Goal: Information Seeking & Learning: Compare options

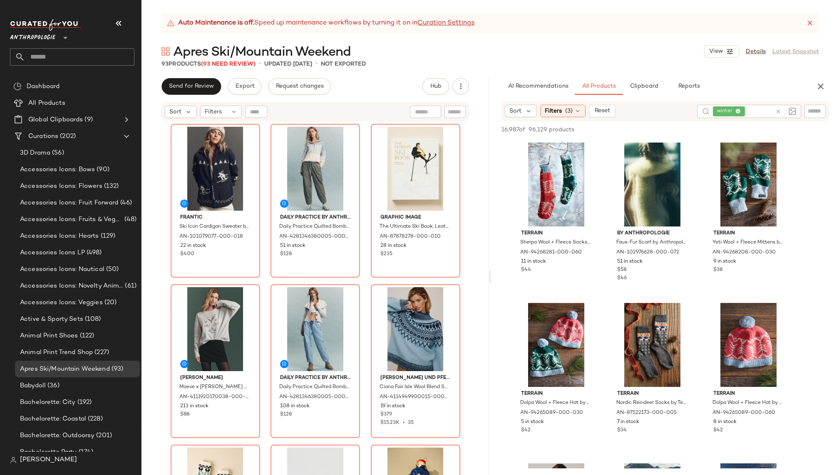
click at [568, 104] on div "Sort Filters (3) Reset winter" at bounding box center [664, 111] width 327 height 20
click at [578, 116] on div "Filters (3)" at bounding box center [562, 111] width 45 height 12
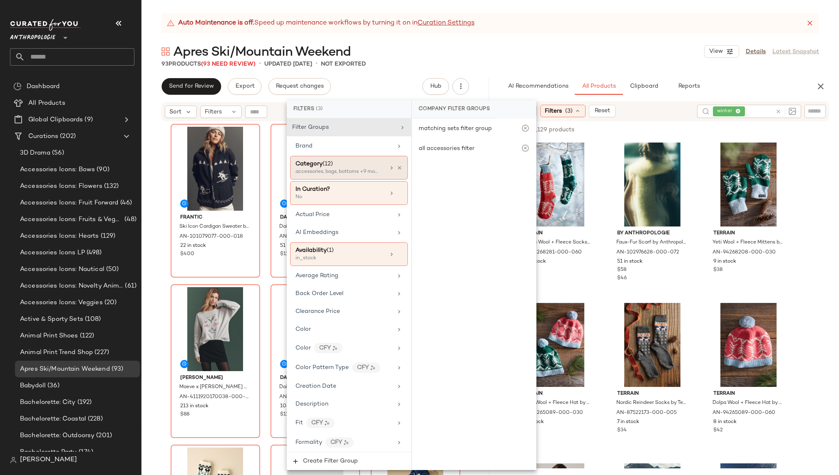
click at [358, 170] on div "accessories, bags, bottoms +9 more" at bounding box center [336, 171] width 83 height 7
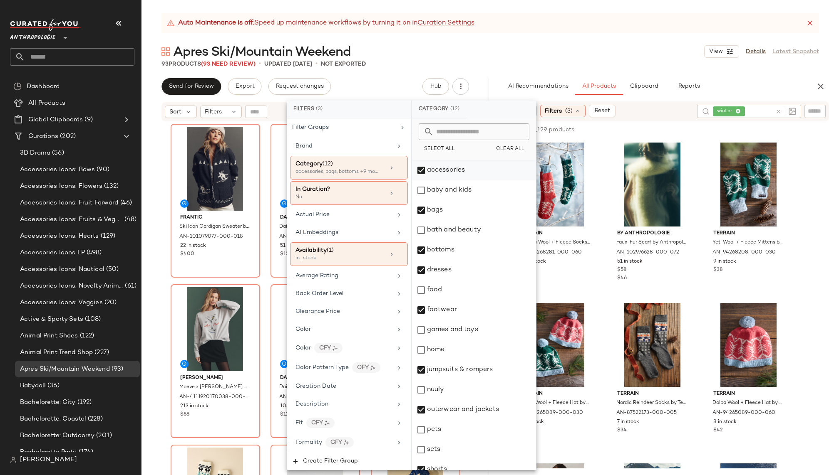
click at [420, 166] on div "accessories" at bounding box center [474, 171] width 124 height 20
click at [417, 206] on div "bags" at bounding box center [474, 210] width 124 height 20
click at [421, 309] on div "footwear" at bounding box center [474, 310] width 124 height 20
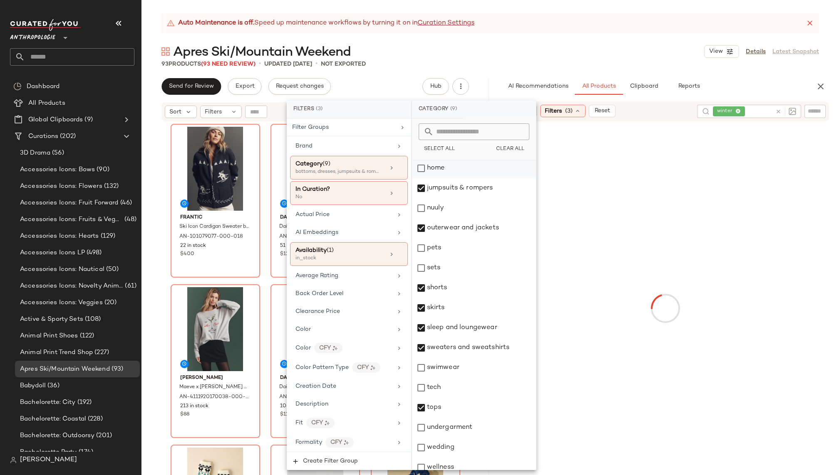
scroll to position [189, 0]
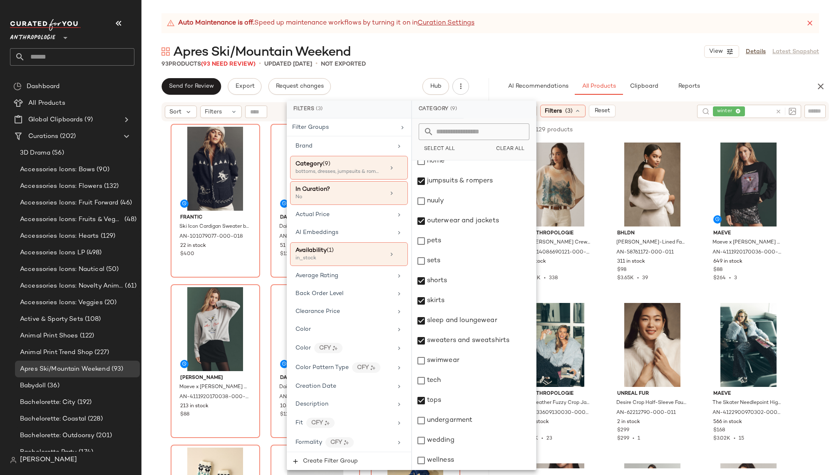
click at [636, 58] on div "Apres Ski/Mountain Weekend View Details Latest Snapshot" at bounding box center [489, 51] width 697 height 17
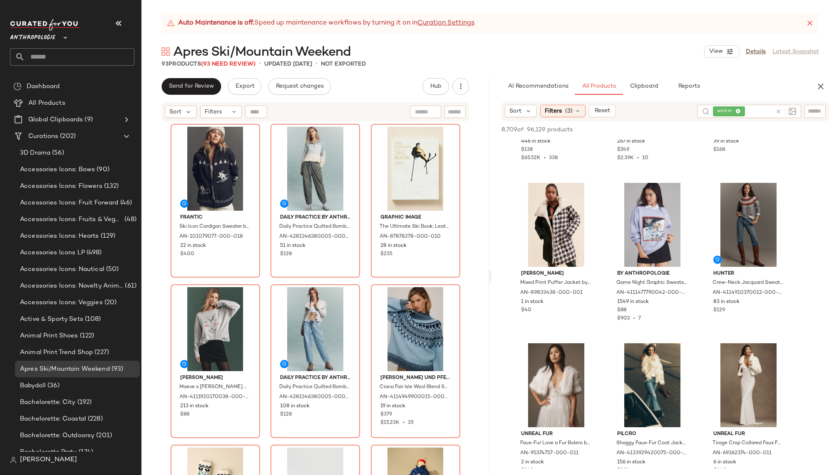
scroll to position [449, 0]
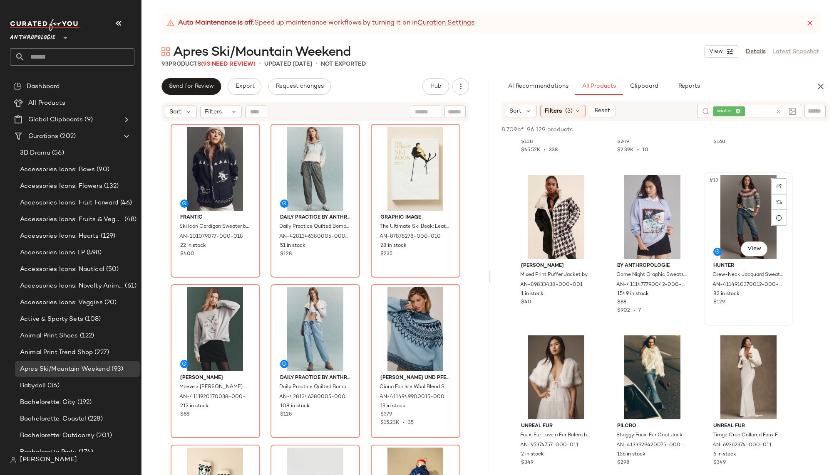
click at [731, 222] on div "#12 View" at bounding box center [748, 217] width 84 height 84
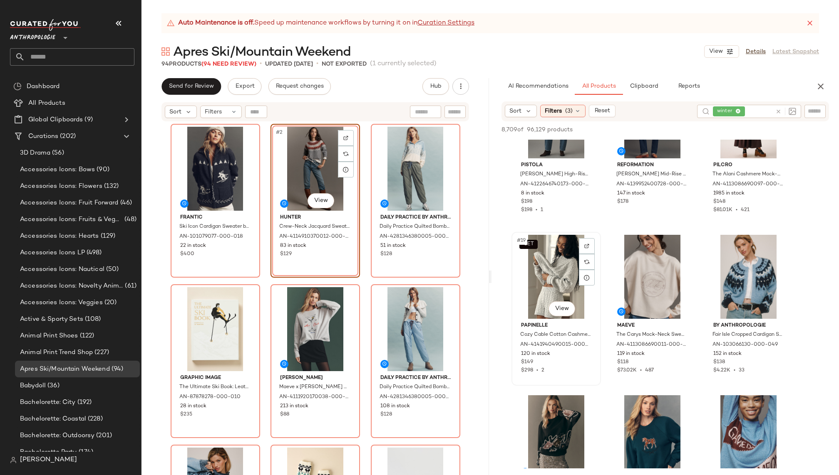
scroll to position [876, 0]
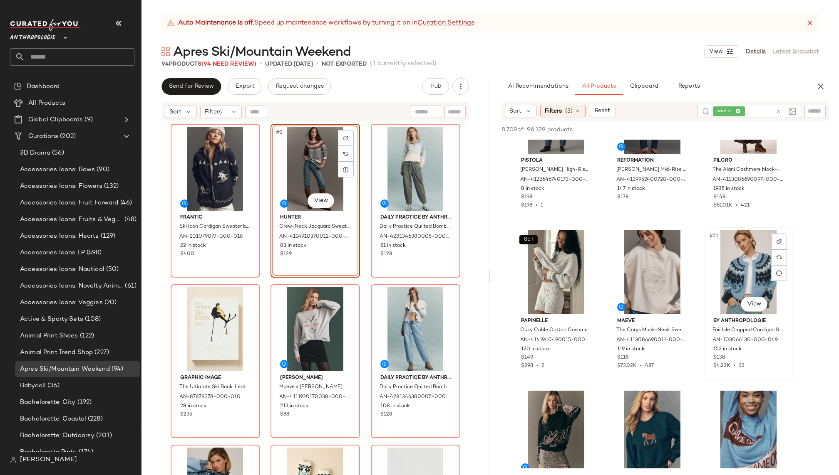
click at [722, 263] on div "#21 View" at bounding box center [748, 272] width 84 height 84
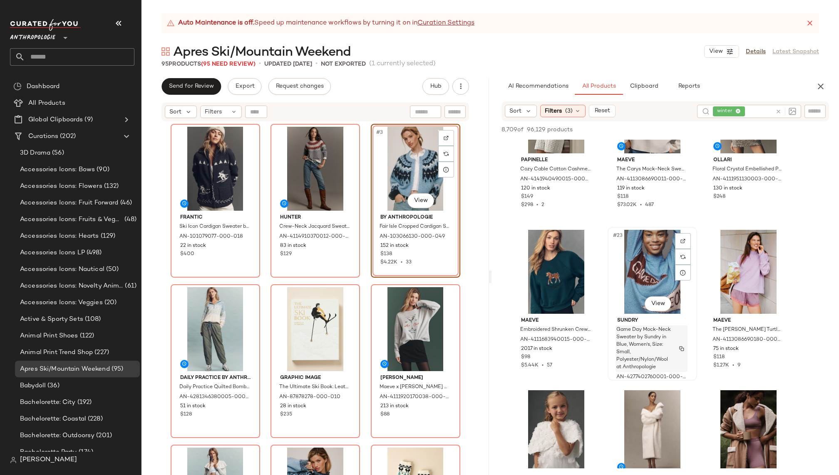
scroll to position [1040, 0]
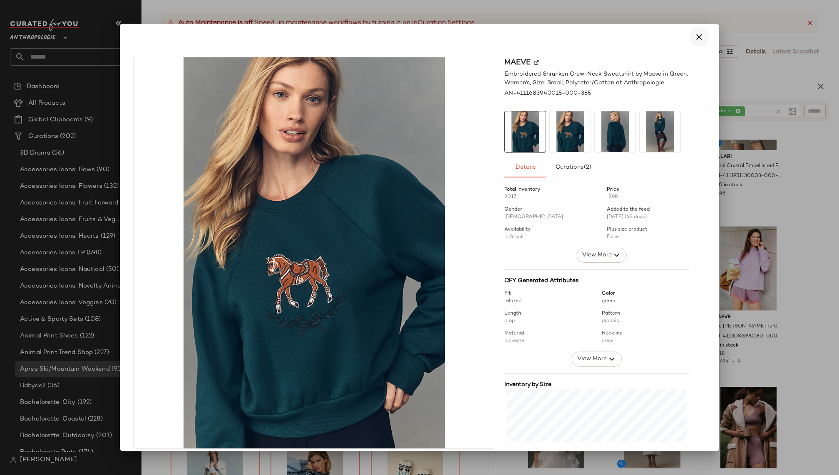
click at [696, 42] on icon "button" at bounding box center [699, 37] width 10 height 10
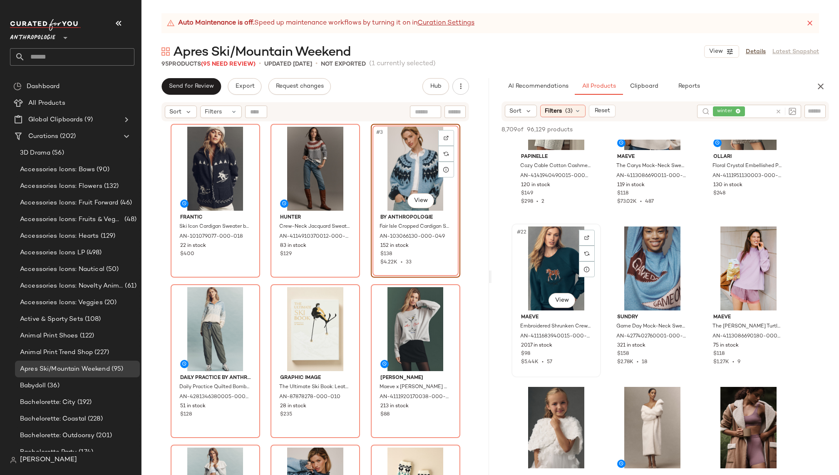
click at [550, 273] on div "#22 View" at bounding box center [556, 269] width 84 height 84
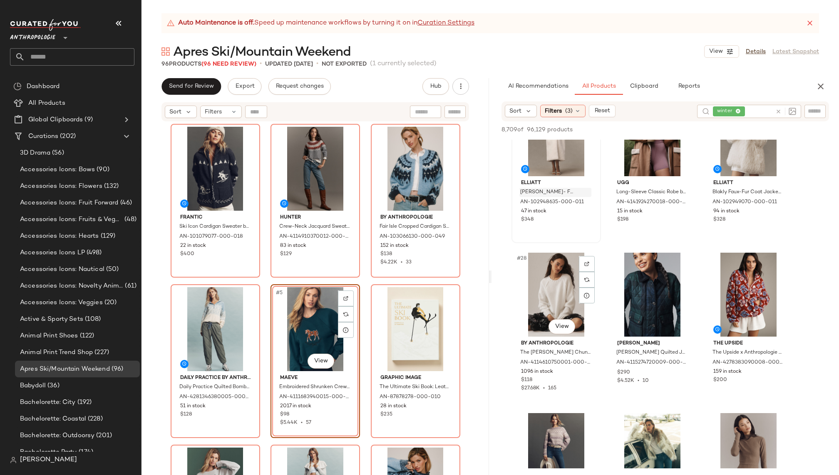
scroll to position [1339, 0]
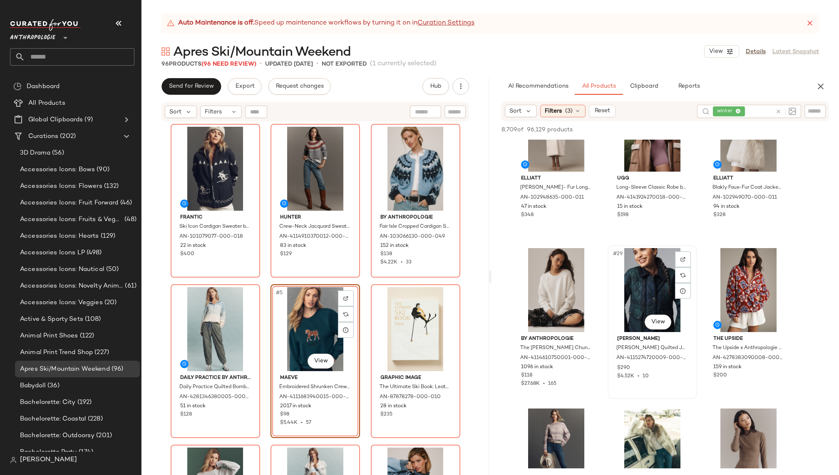
click at [633, 296] on div "#29 View" at bounding box center [652, 290] width 84 height 84
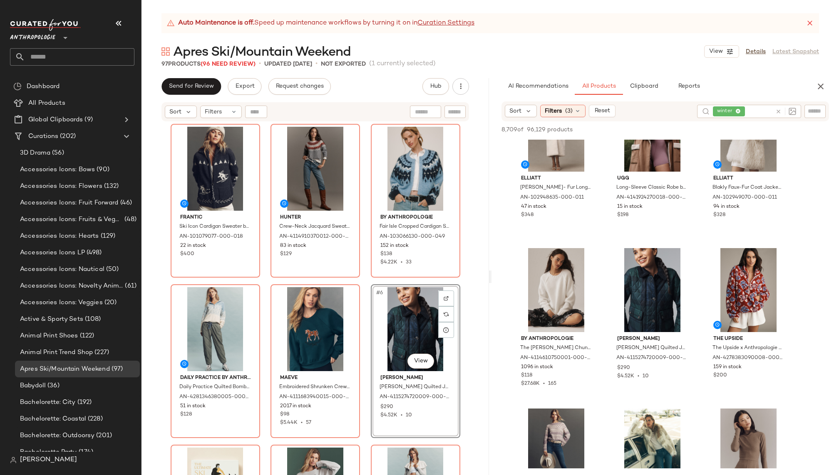
click at [381, 330] on div "#6 View" at bounding box center [416, 329] width 84 height 84
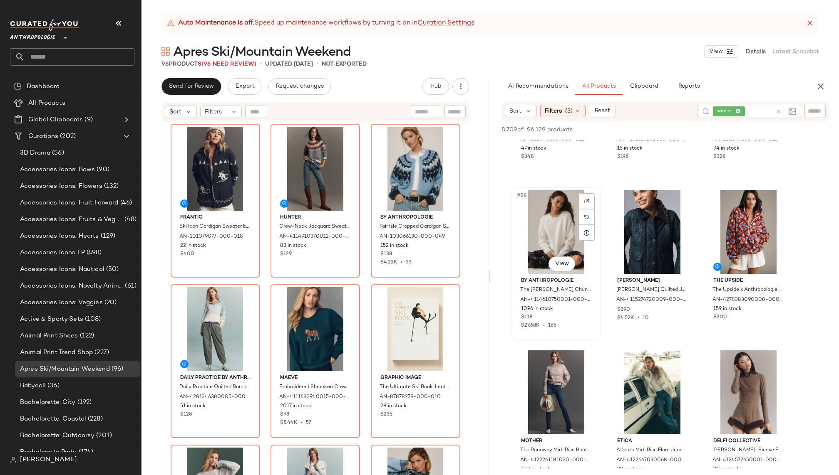
scroll to position [1417, 0]
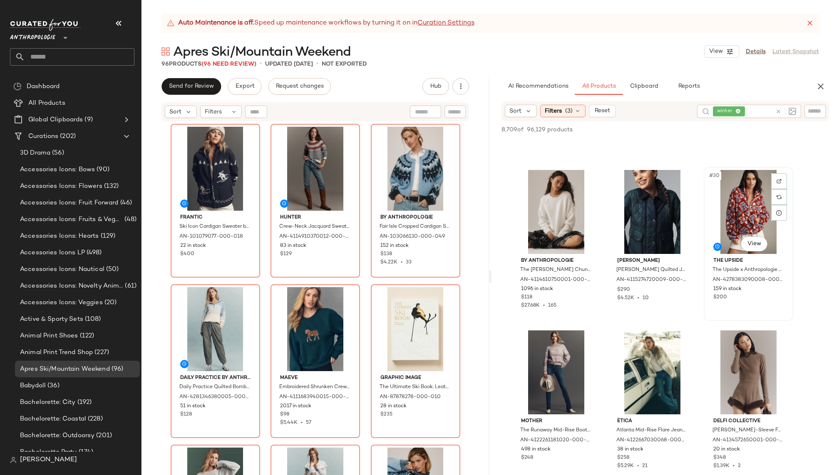
click at [735, 210] on div "#30 View" at bounding box center [748, 212] width 84 height 84
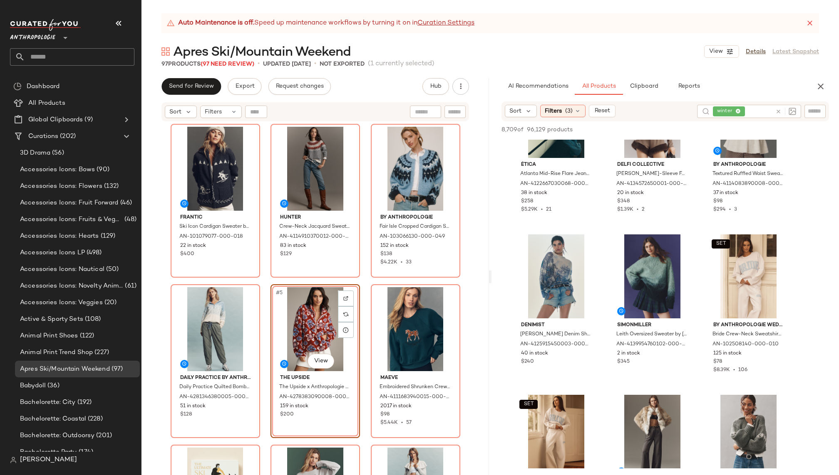
scroll to position [1683, 0]
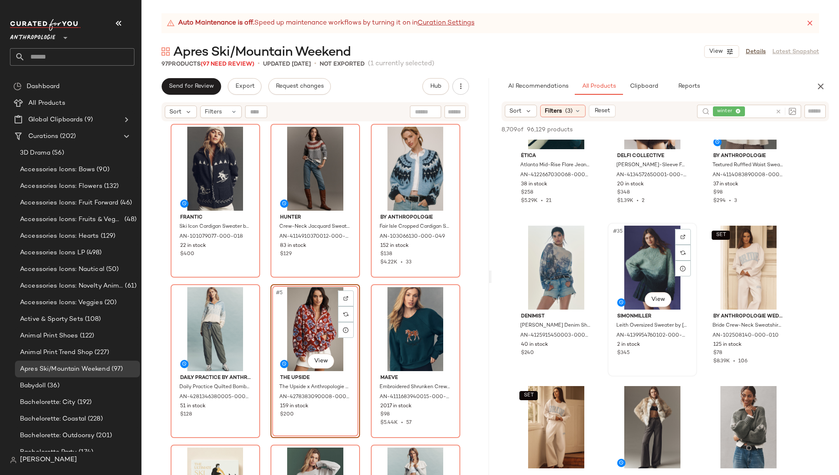
click at [633, 289] on div "#35 View" at bounding box center [652, 268] width 84 height 84
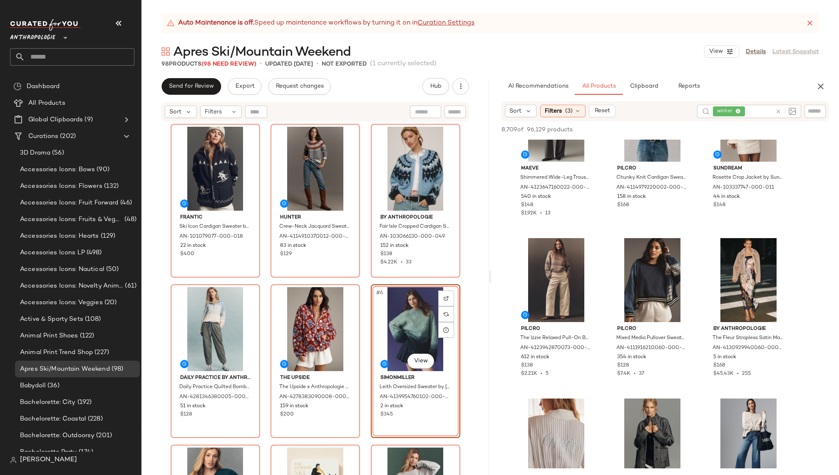
scroll to position [1994, 0]
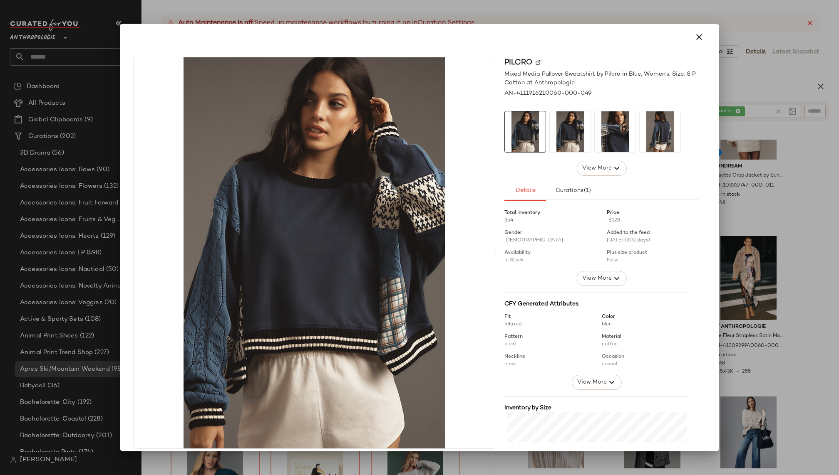
click at [628, 134] on img at bounding box center [614, 131] width 41 height 41
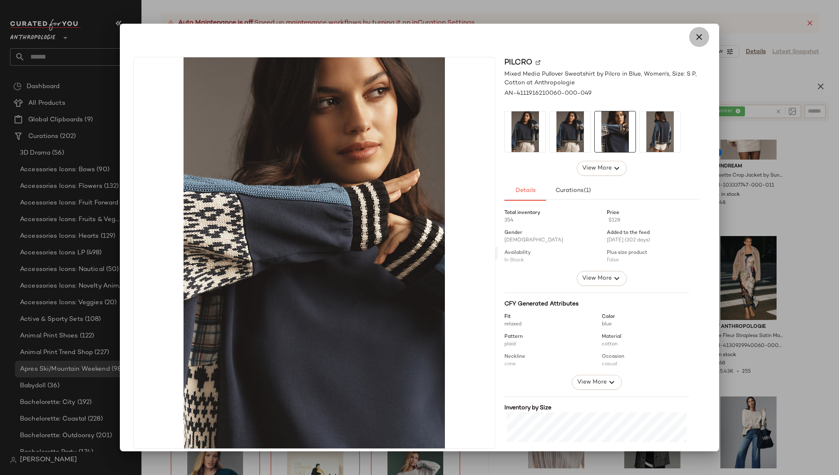
click at [691, 42] on button "button" at bounding box center [699, 37] width 20 height 20
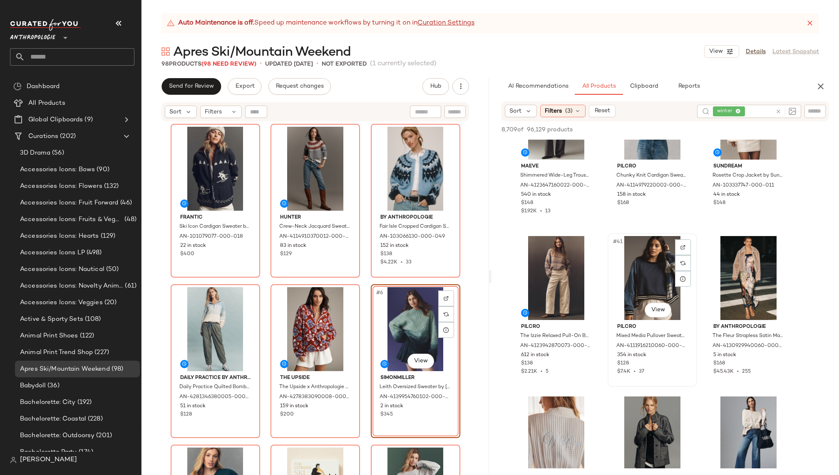
click at [631, 285] on div "#41 View" at bounding box center [652, 278] width 84 height 84
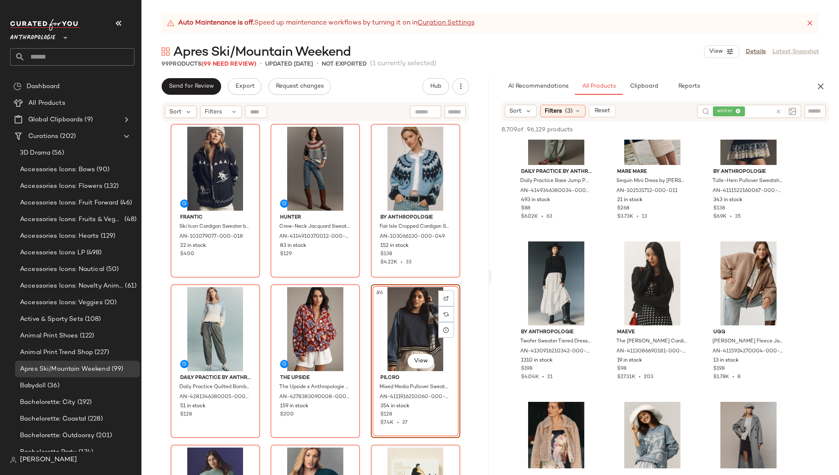
scroll to position [2799, 0]
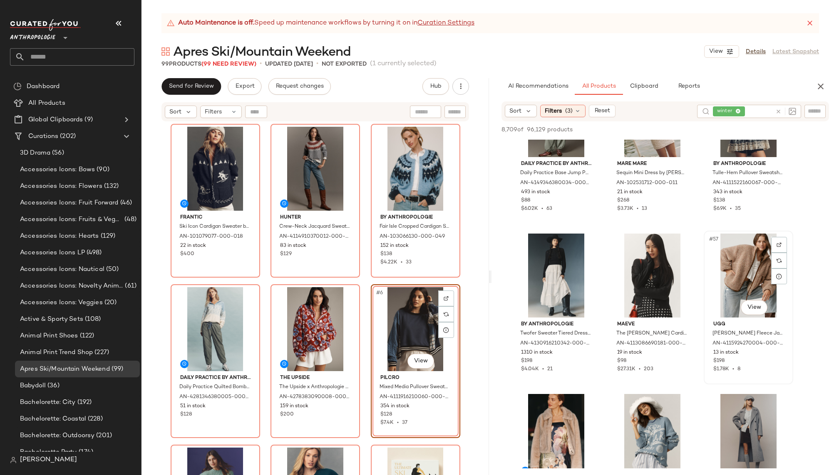
click at [731, 273] on div "#57 View" at bounding box center [748, 276] width 84 height 84
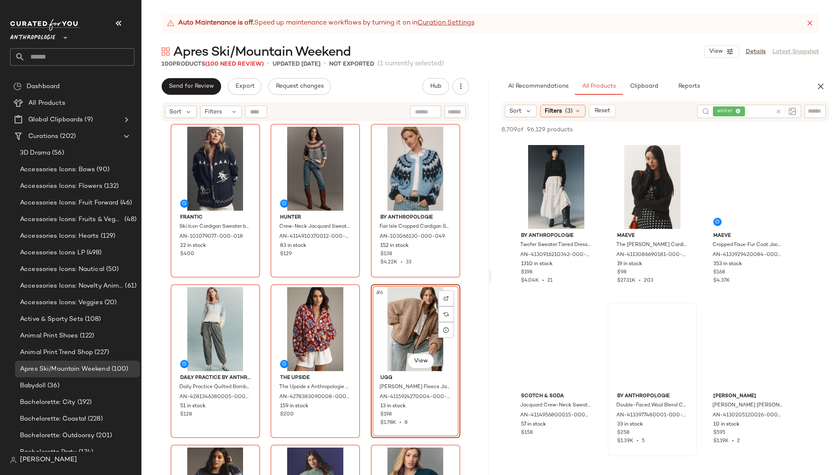
scroll to position [2998, 0]
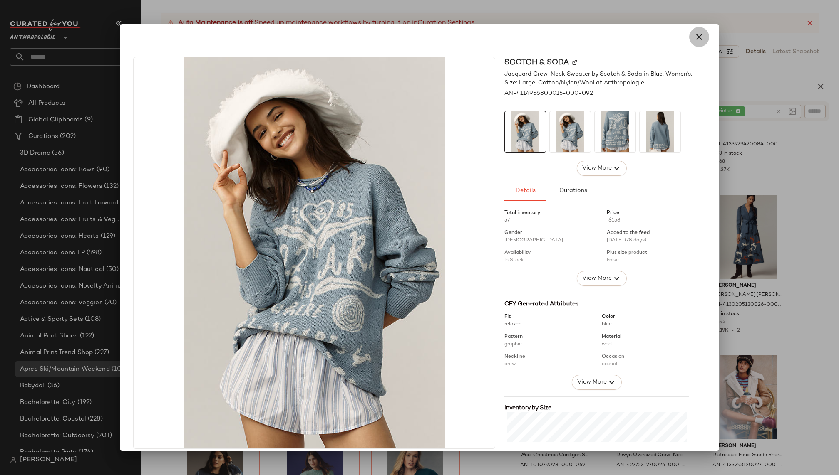
click at [694, 40] on icon "button" at bounding box center [699, 37] width 10 height 10
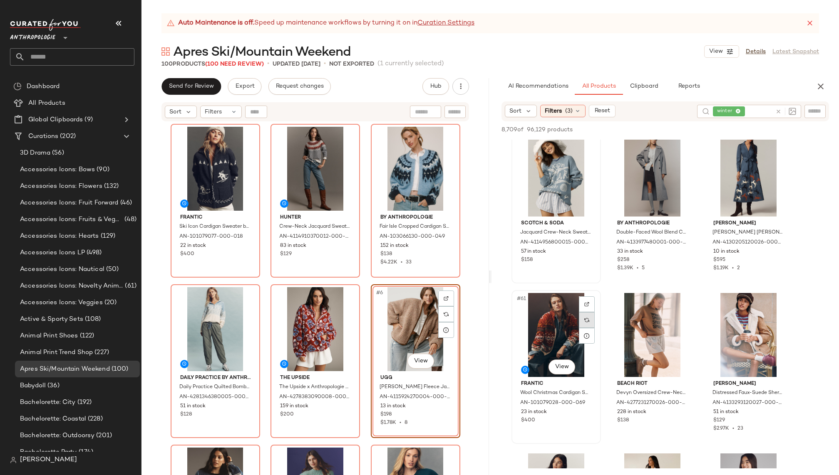
scroll to position [3094, 0]
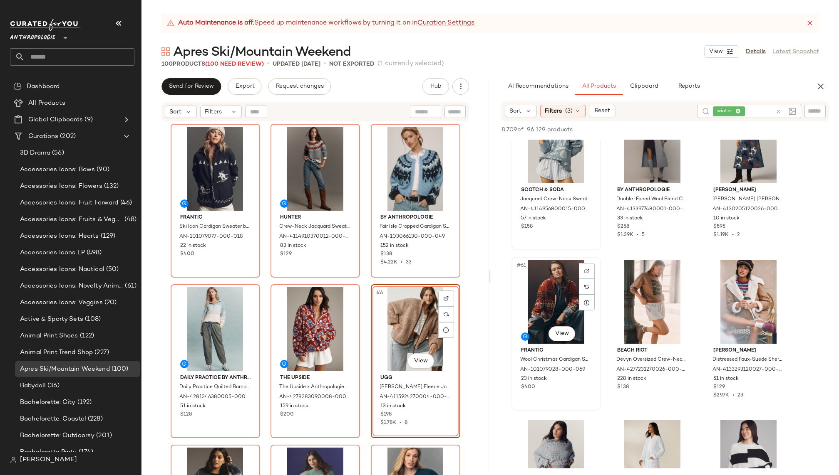
click at [547, 303] on div "#61 View" at bounding box center [556, 302] width 84 height 84
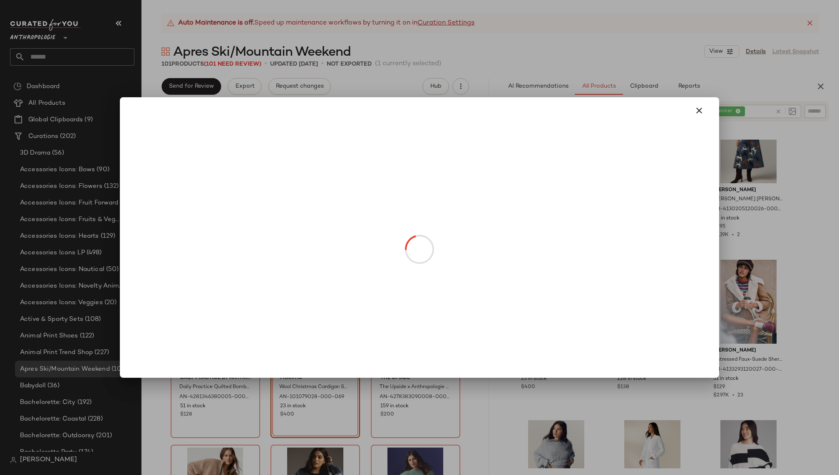
click at [317, 358] on body "Anthropologie ** Dashboard All Products Global Clipboards (9) Curations (202) 3…" at bounding box center [419, 237] width 839 height 475
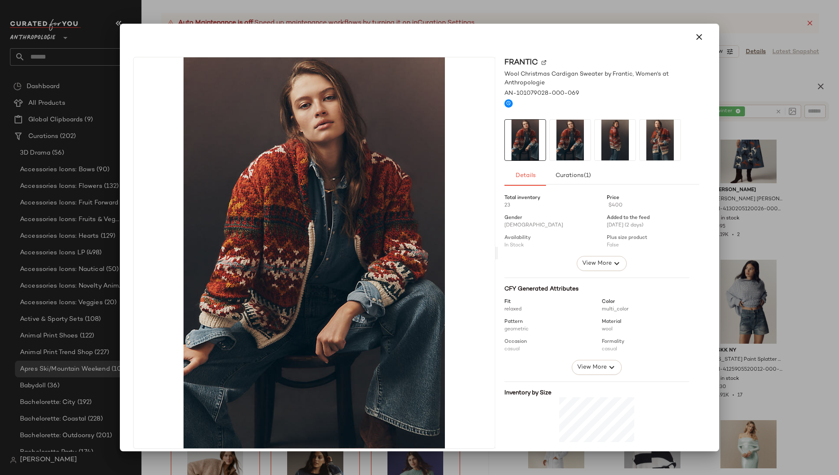
click at [595, 141] on img at bounding box center [614, 140] width 41 height 41
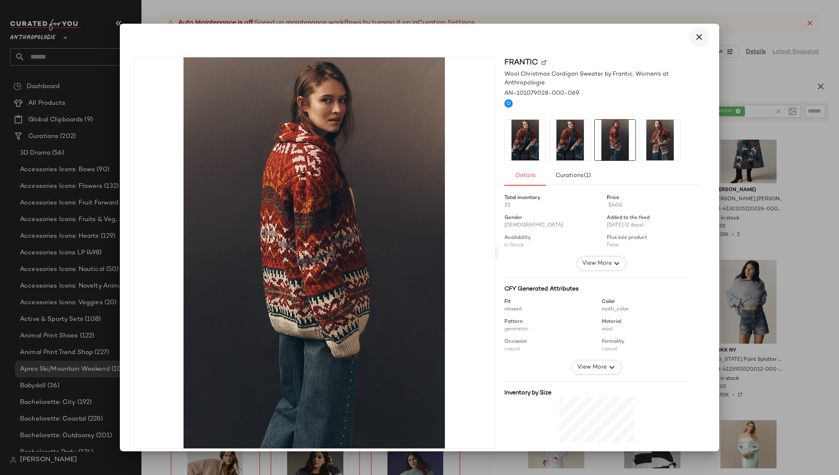
click at [694, 34] on icon "button" at bounding box center [699, 37] width 10 height 10
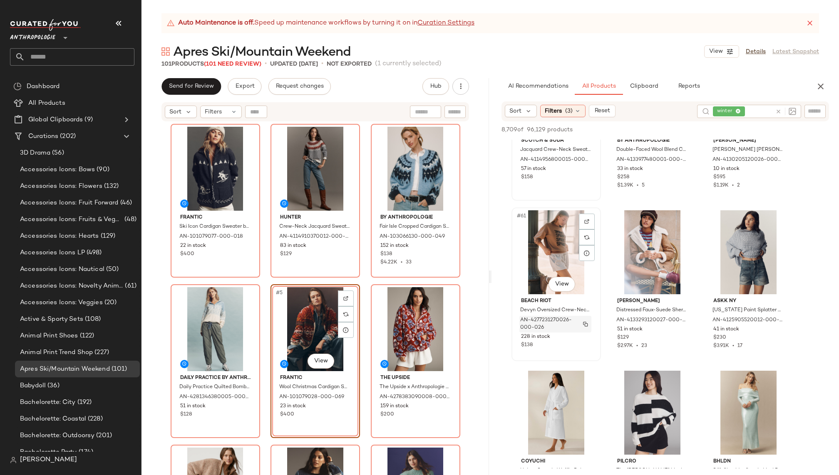
scroll to position [3153, 0]
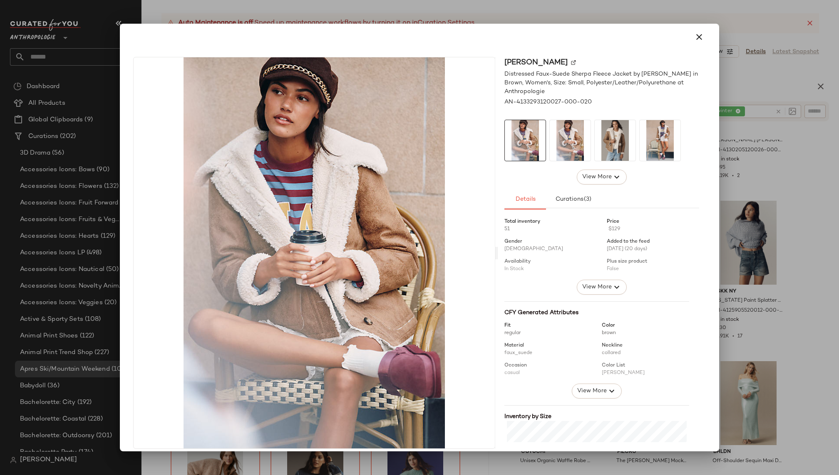
click at [603, 144] on img at bounding box center [614, 140] width 41 height 41
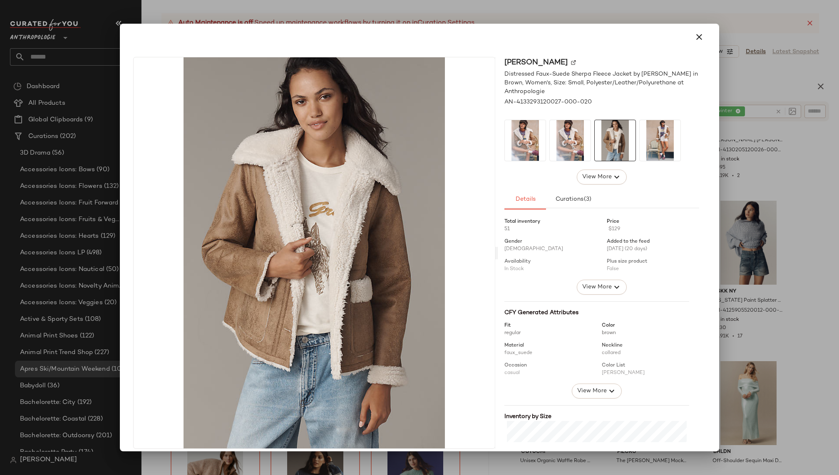
click at [657, 139] on img at bounding box center [659, 140] width 41 height 41
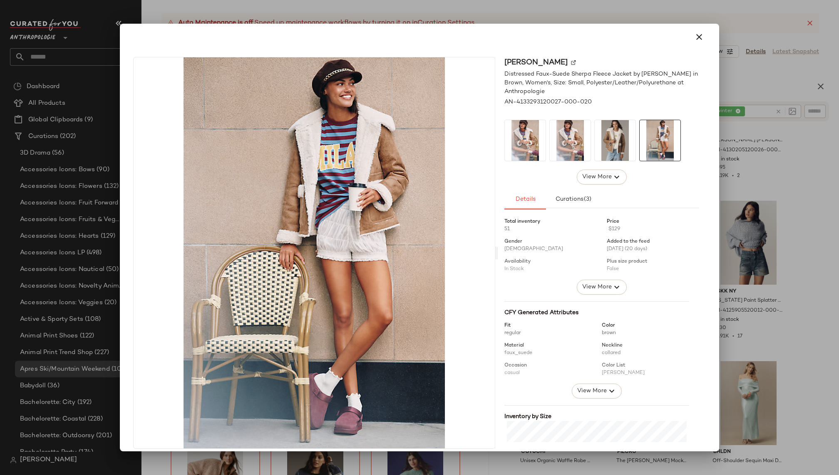
click at [566, 143] on img at bounding box center [569, 140] width 41 height 41
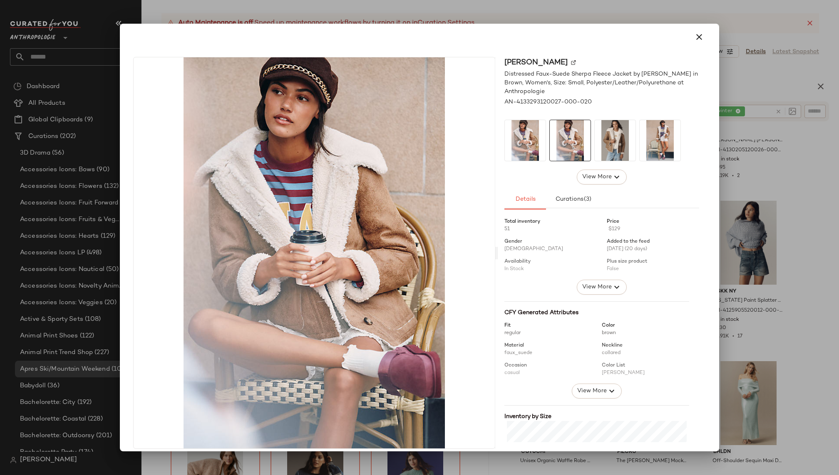
click at [702, 30] on div at bounding box center [419, 37] width 579 height 20
click at [694, 39] on icon "button" at bounding box center [699, 37] width 10 height 10
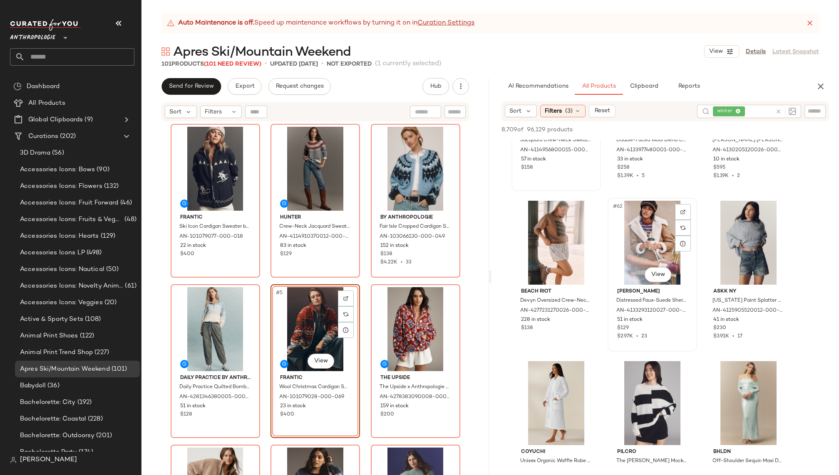
click at [636, 242] on div "#62 View" at bounding box center [652, 243] width 84 height 84
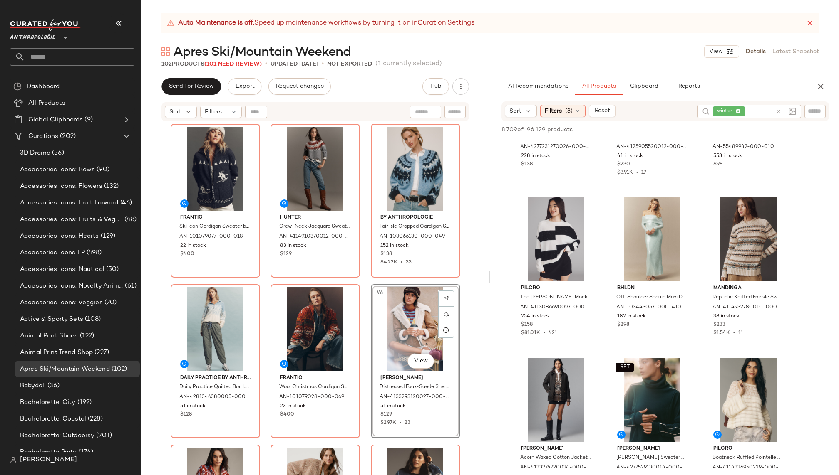
scroll to position [3324, 0]
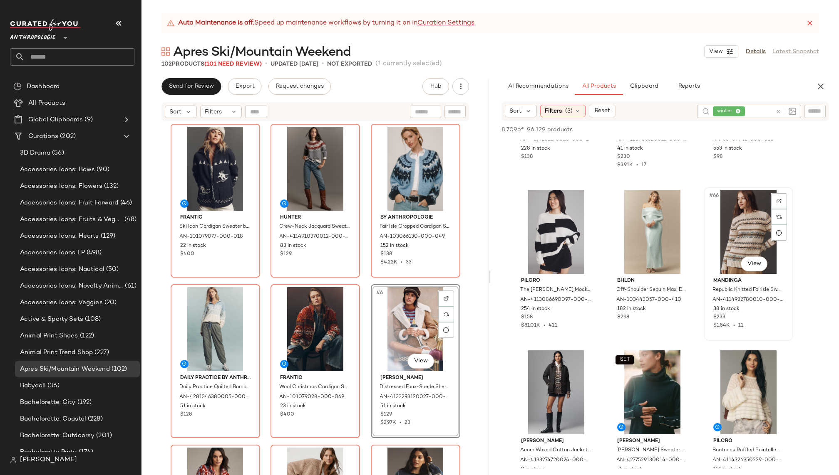
click at [725, 239] on div "#66 View" at bounding box center [748, 232] width 84 height 84
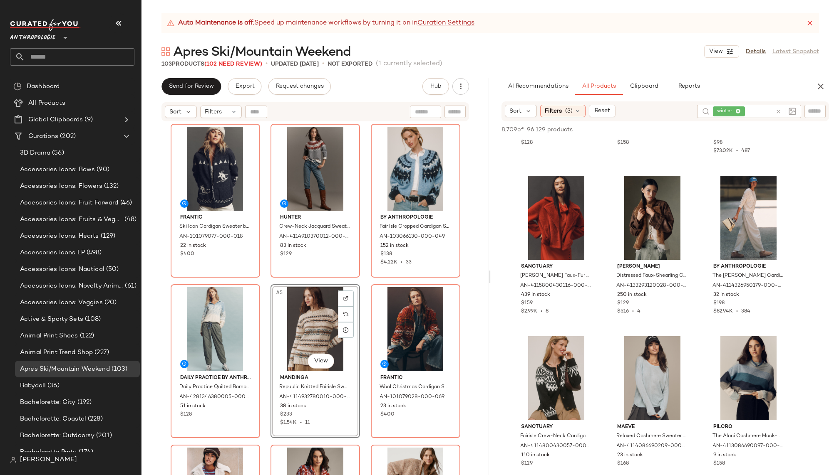
scroll to position [3662, 0]
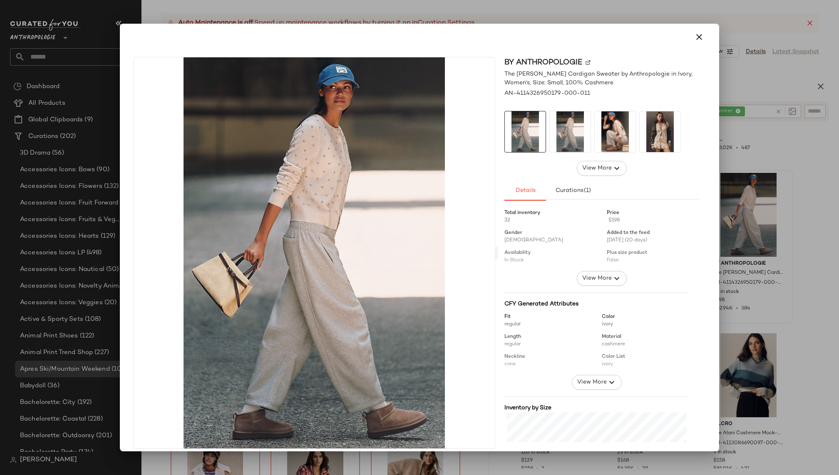
click at [623, 124] on img at bounding box center [614, 131] width 41 height 41
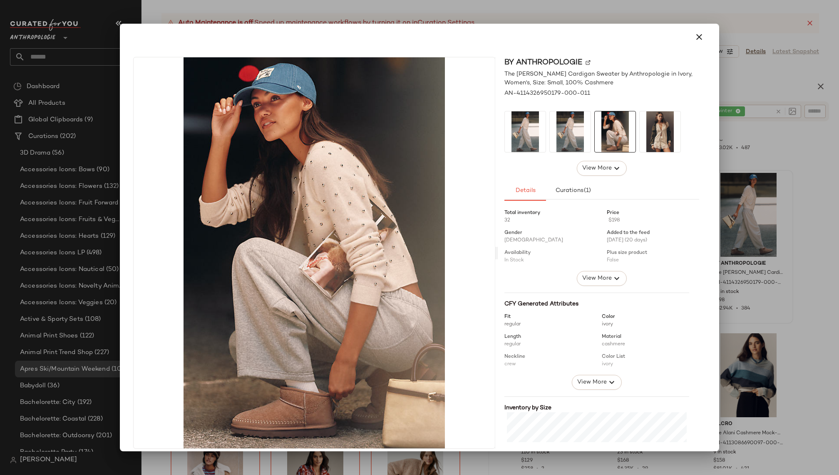
click at [651, 115] on img at bounding box center [659, 131] width 41 height 41
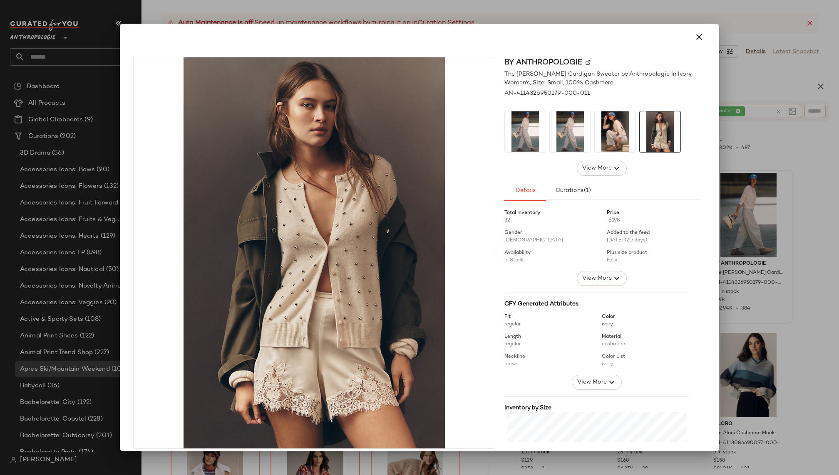
click at [681, 37] on div at bounding box center [419, 37] width 579 height 20
click at [694, 37] on icon "button" at bounding box center [699, 37] width 10 height 10
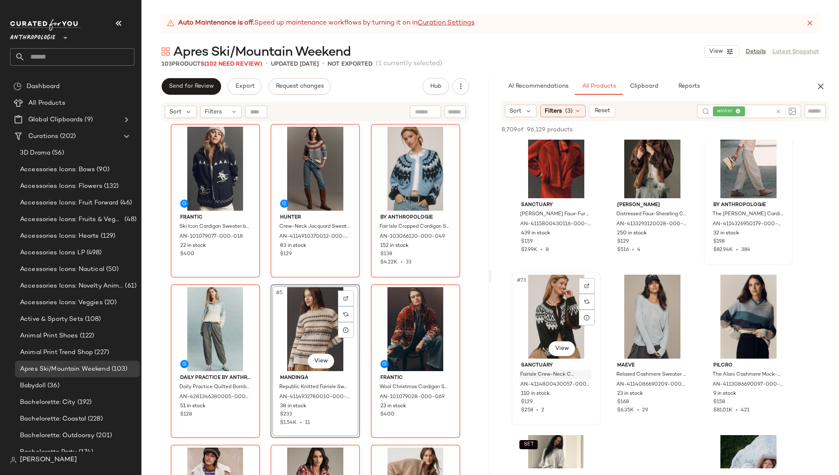
scroll to position [3723, 0]
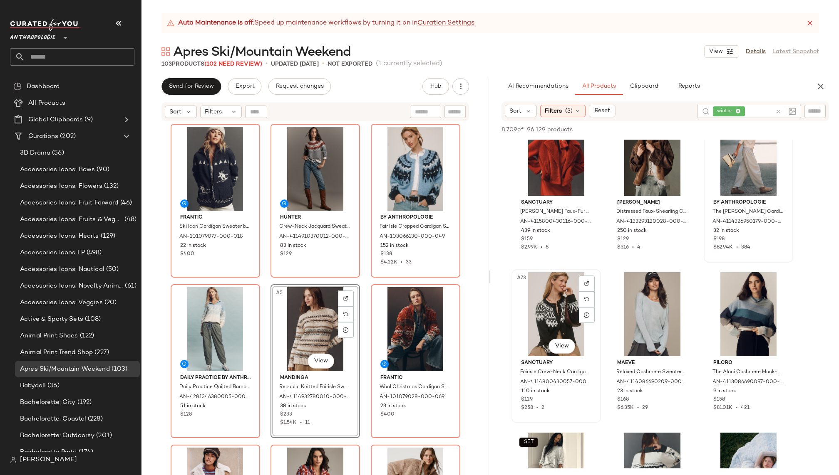
click at [537, 331] on div "#73 View" at bounding box center [556, 314] width 84 height 84
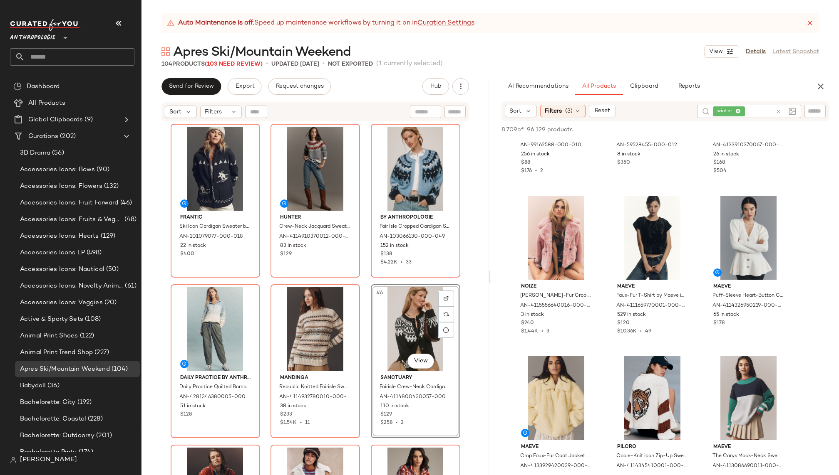
scroll to position [4257, 0]
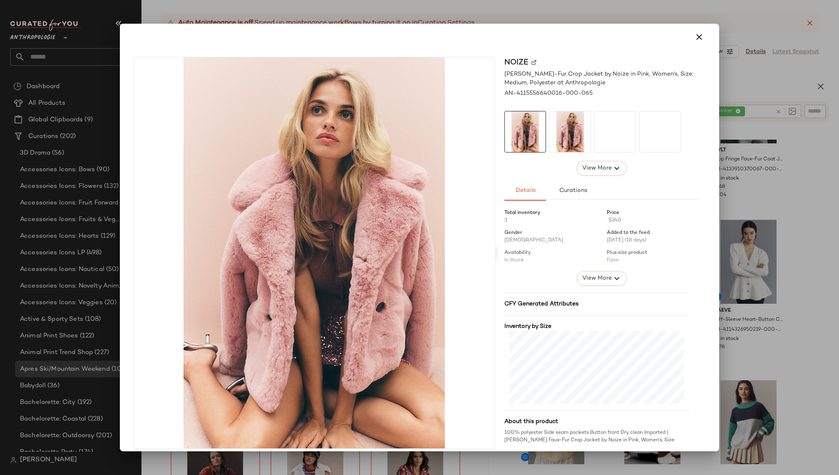
click at [0, 0] on img at bounding box center [0, 0] width 0 height 0
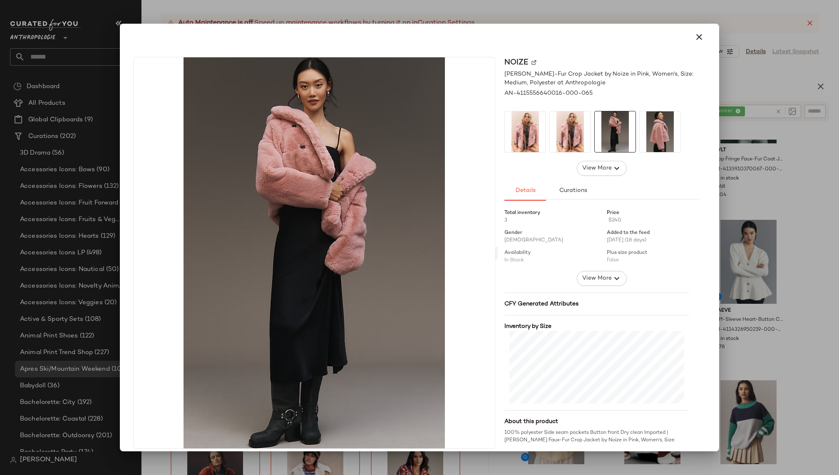
click at [689, 54] on div "Noize [PERSON_NAME] Faux-Fur Crop Jacket by Noize in Pink, Women's, Size: Mediu…" at bounding box center [419, 254] width 592 height 409
click at [699, 39] on button "button" at bounding box center [699, 37] width 20 height 20
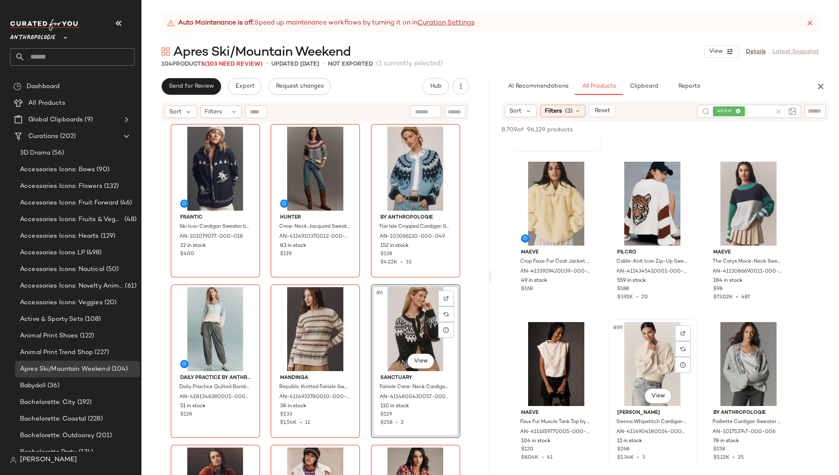
scroll to position [4461, 0]
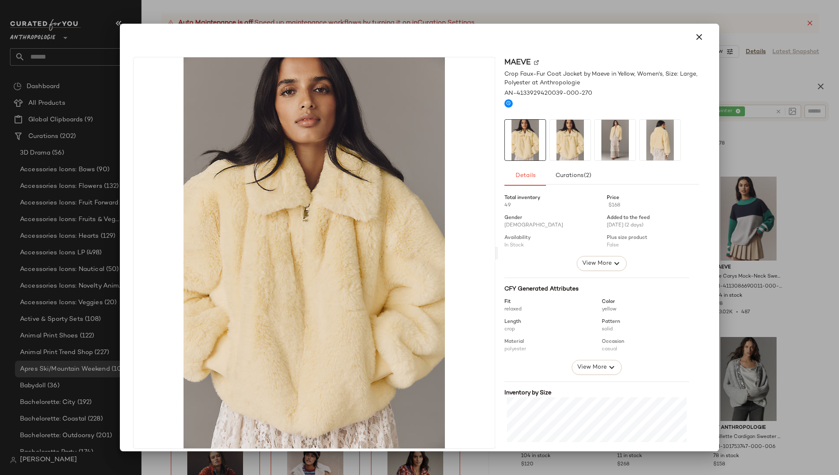
click at [586, 125] on div at bounding box center [601, 140] width 195 height 42
click at [622, 141] on img at bounding box center [614, 140] width 41 height 41
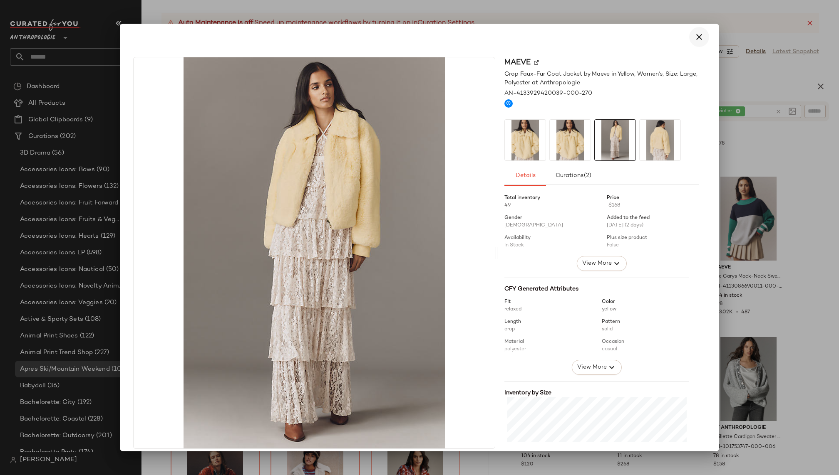
click at [694, 32] on icon "button" at bounding box center [699, 37] width 10 height 10
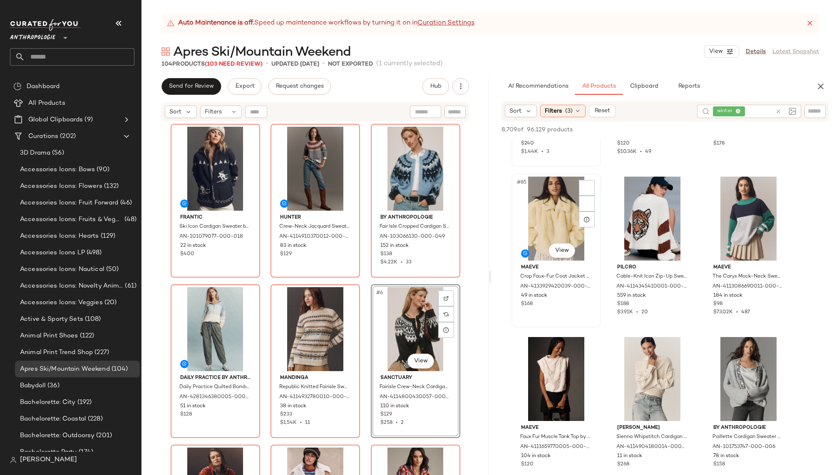
click at [549, 188] on div "#85 View" at bounding box center [556, 219] width 84 height 84
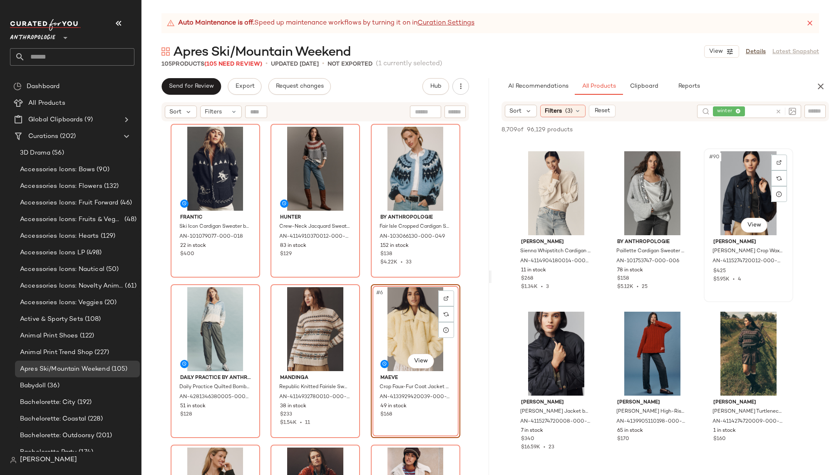
scroll to position [4627, 0]
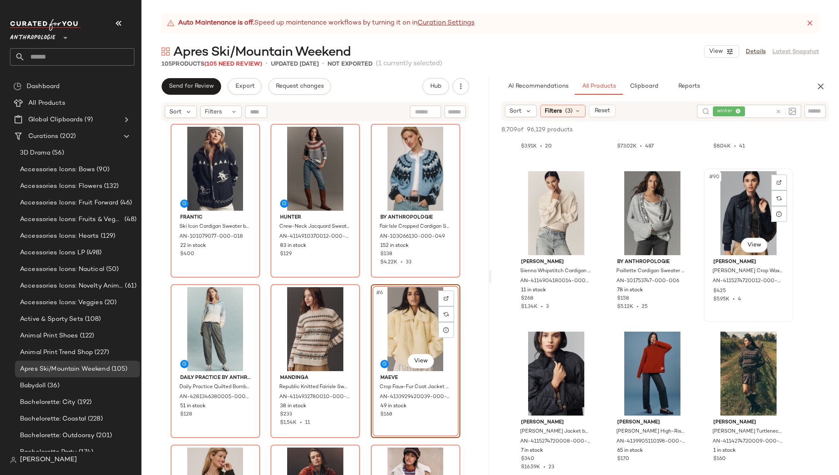
click at [739, 201] on div "#90 View" at bounding box center [748, 213] width 84 height 84
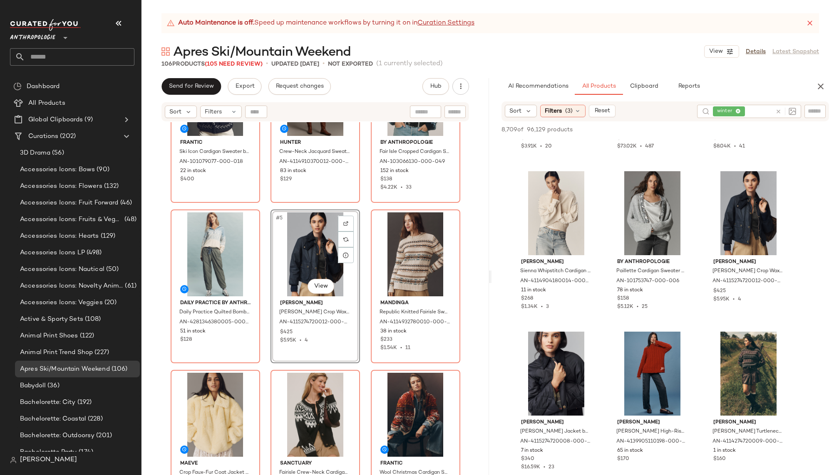
scroll to position [157, 0]
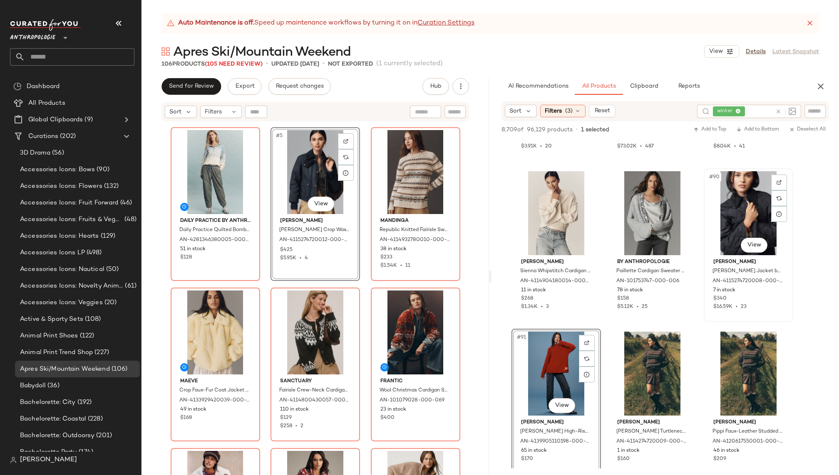
click at [734, 222] on div "#90 View" at bounding box center [748, 213] width 84 height 84
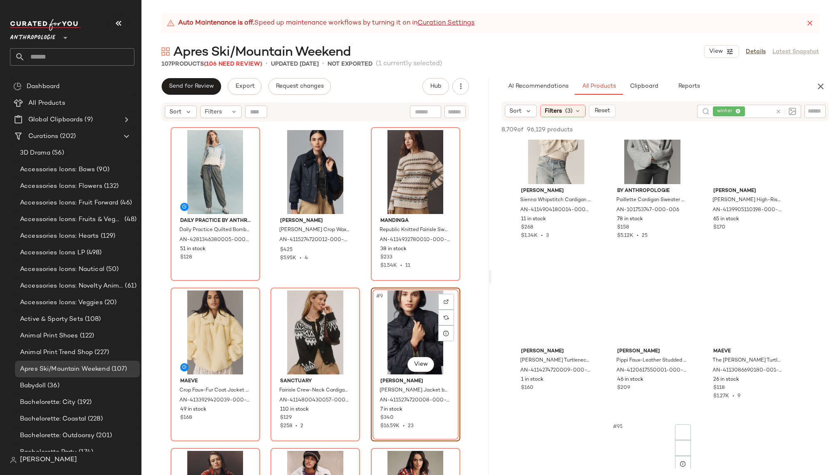
scroll to position [4771, 0]
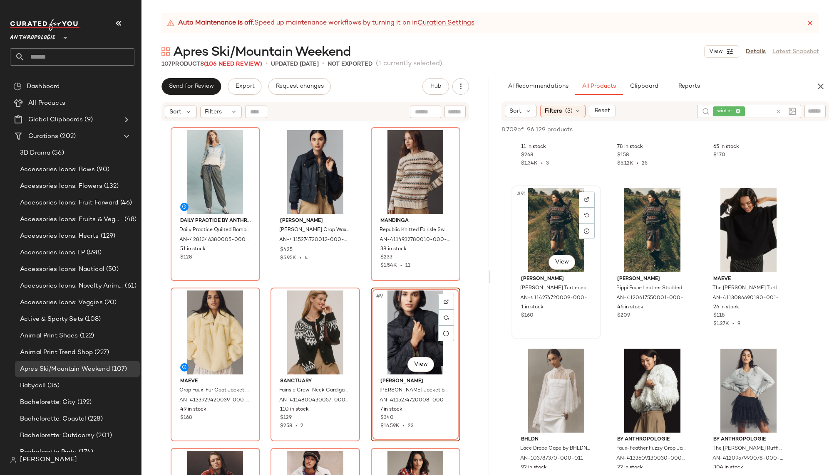
click at [548, 240] on div "#91 View" at bounding box center [556, 230] width 84 height 84
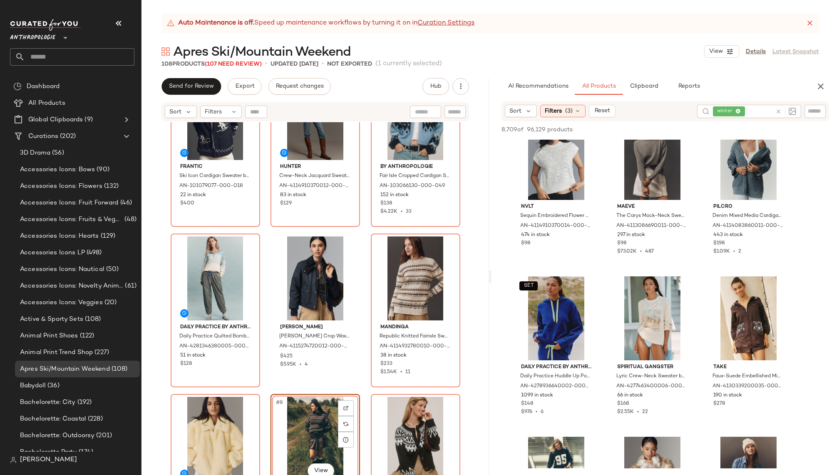
scroll to position [0, 0]
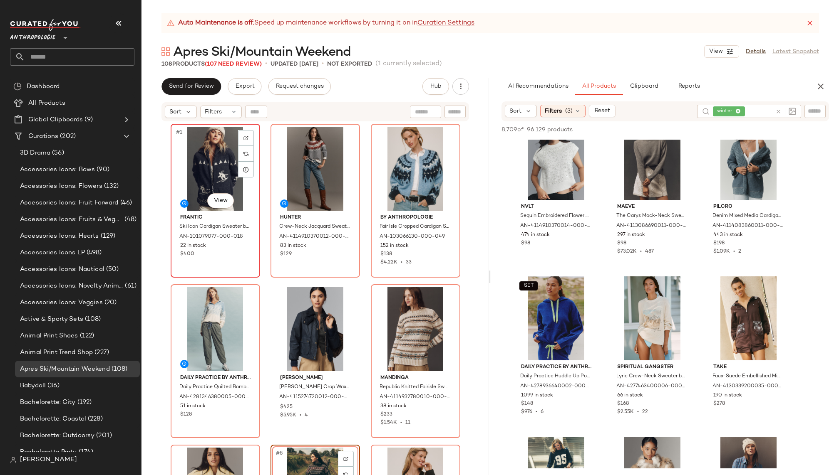
click at [198, 176] on div "#1 View" at bounding box center [215, 169] width 84 height 84
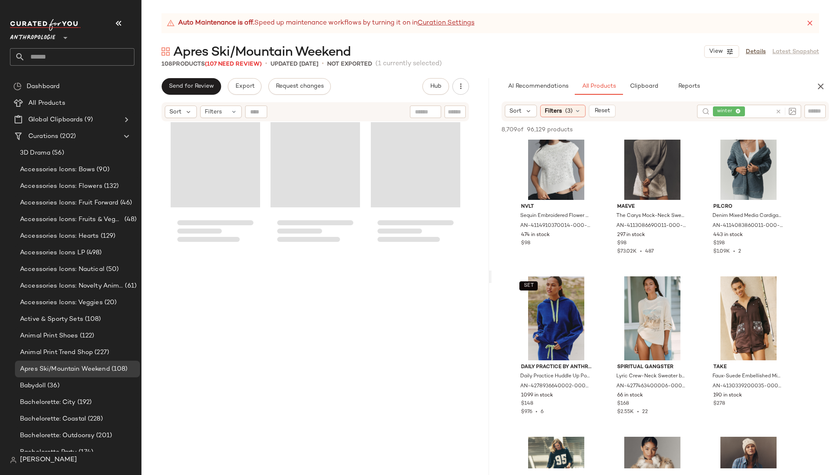
scroll to position [5408, 0]
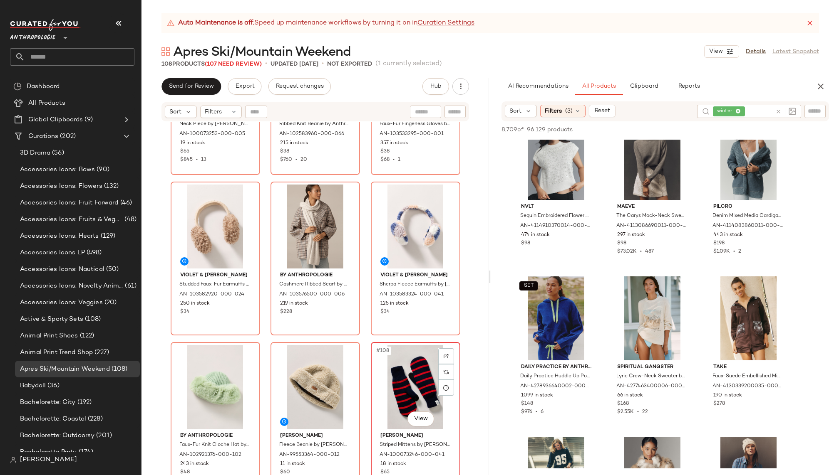
click at [393, 378] on div "#108 View" at bounding box center [416, 387] width 84 height 84
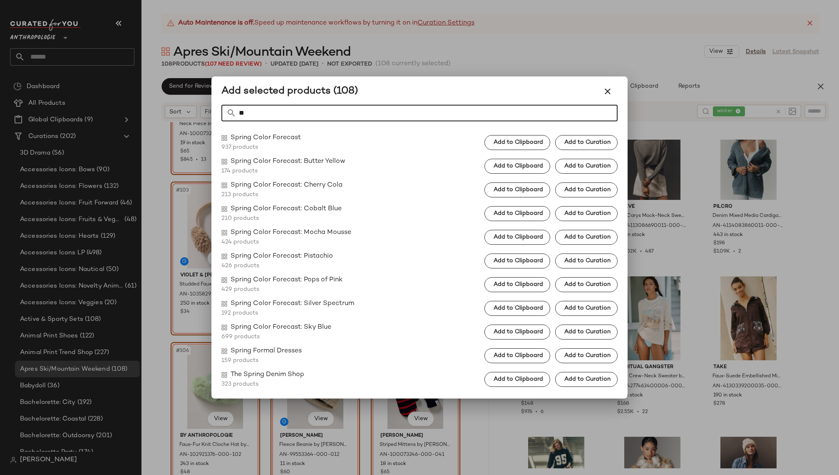
type input "*"
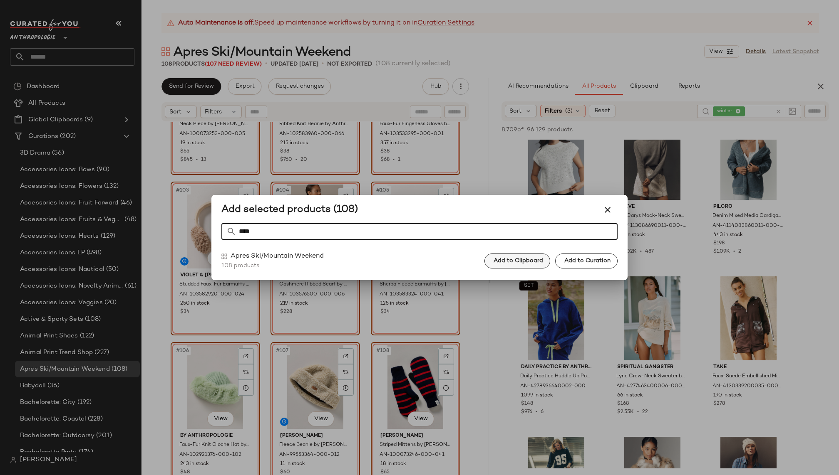
type input "****"
click at [522, 259] on span "Add to Clipboard" at bounding box center [518, 261] width 50 height 7
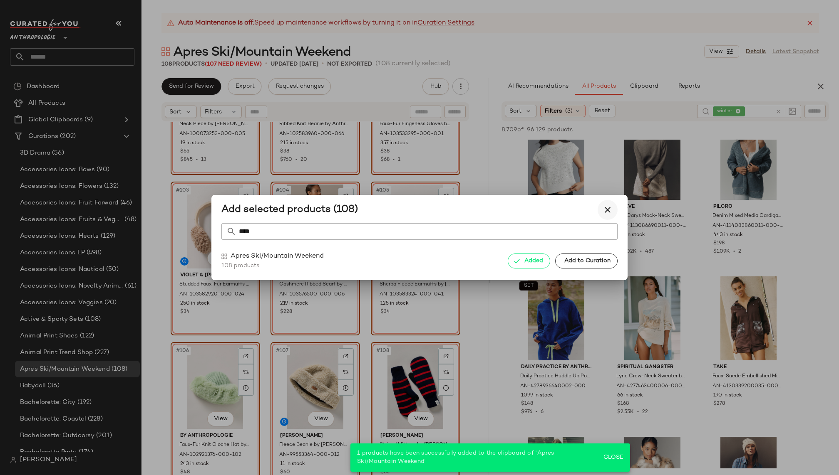
click at [607, 208] on icon "button" at bounding box center [607, 210] width 10 height 10
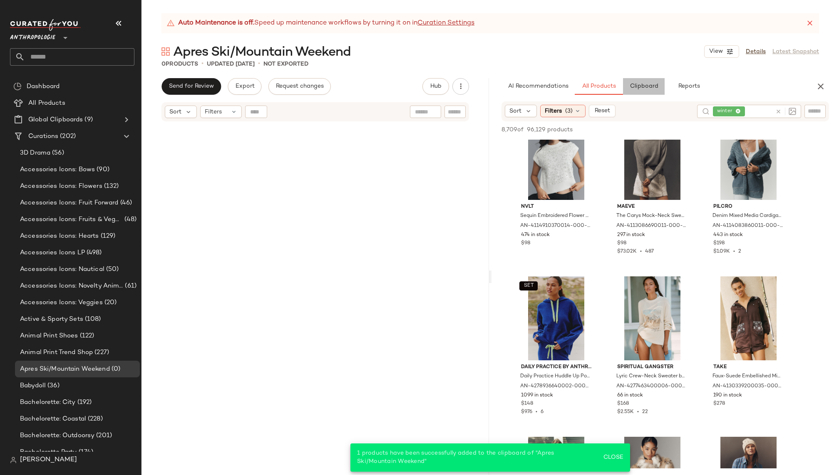
click at [650, 84] on span "Clipboard" at bounding box center [643, 86] width 29 height 7
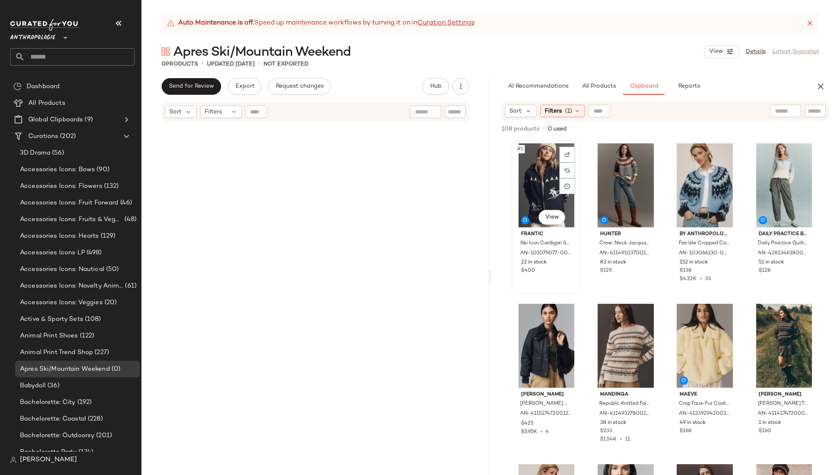
click at [536, 194] on div "#1 View" at bounding box center [546, 185] width 64 height 84
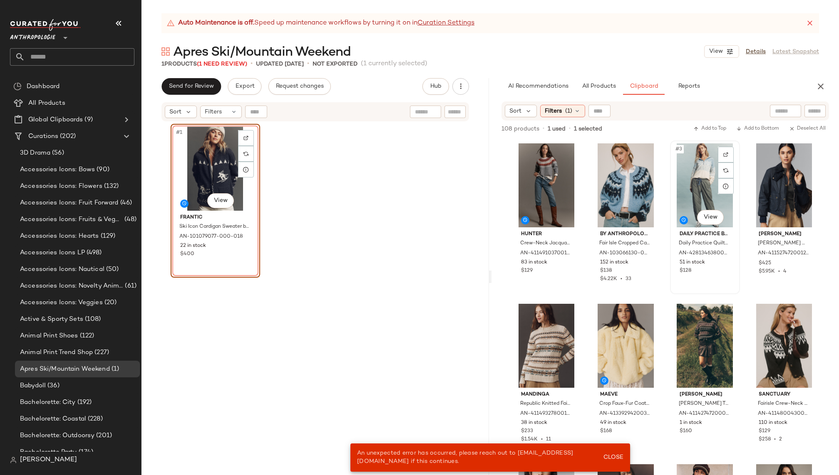
click at [693, 188] on div "#3 View" at bounding box center [705, 185] width 64 height 84
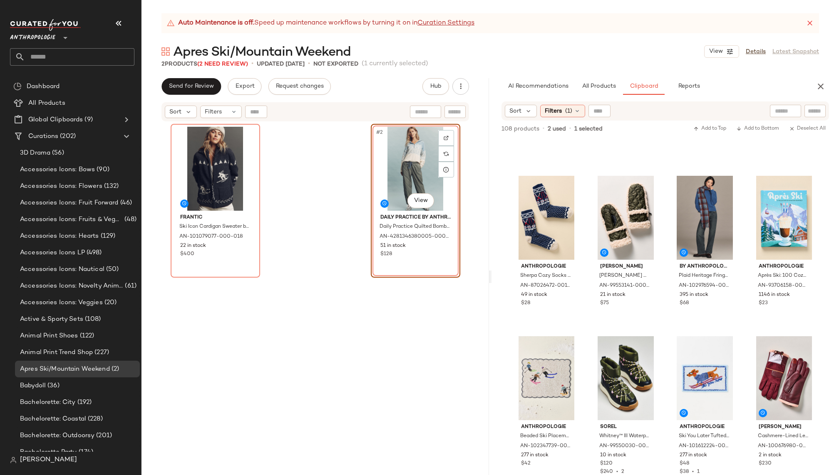
scroll to position [937, 0]
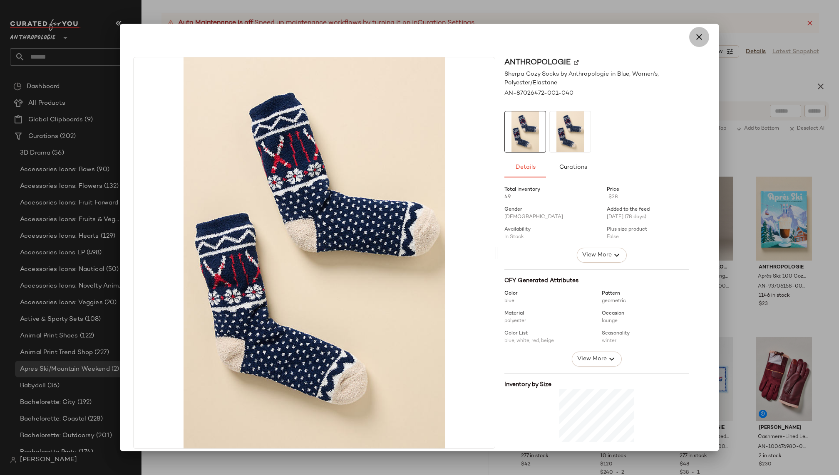
click at [698, 37] on icon "button" at bounding box center [699, 37] width 10 height 10
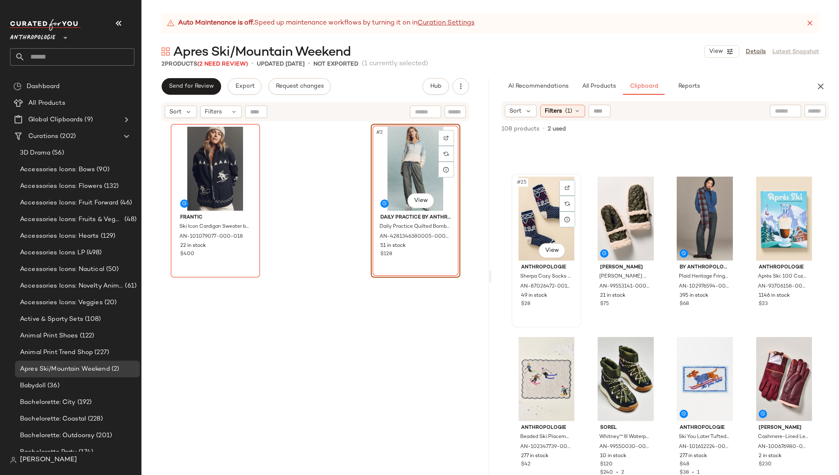
click at [534, 217] on div "#25 View" at bounding box center [546, 219] width 64 height 84
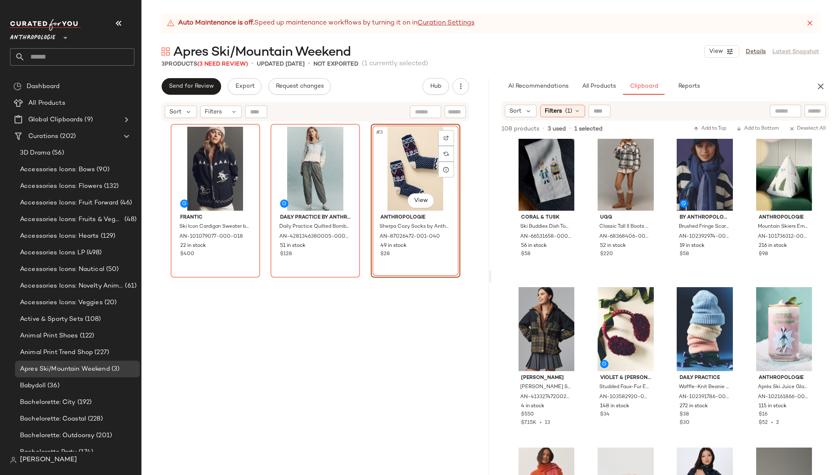
scroll to position [1943, 0]
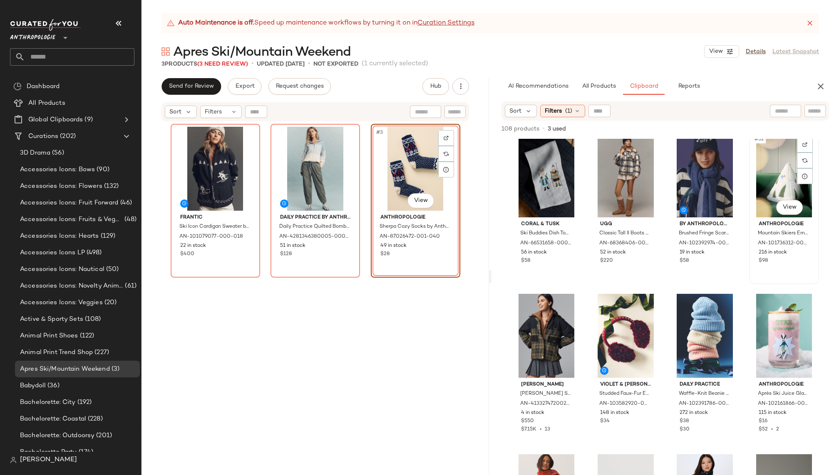
click at [760, 168] on div "#52 View" at bounding box center [784, 176] width 64 height 84
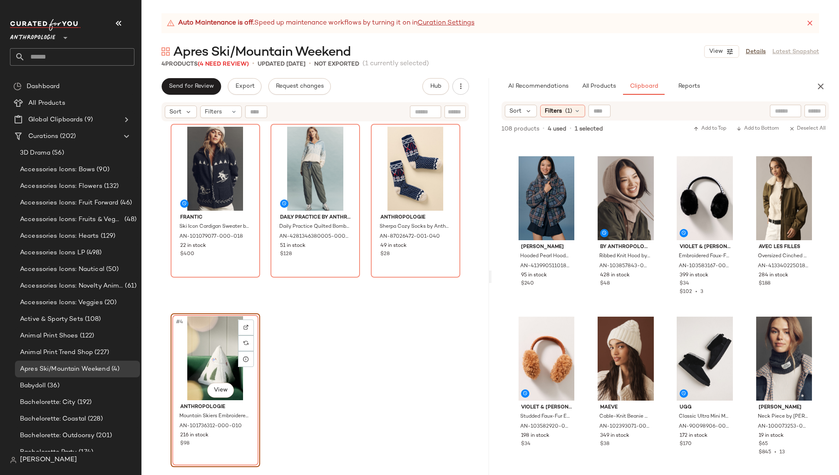
scroll to position [3521, 0]
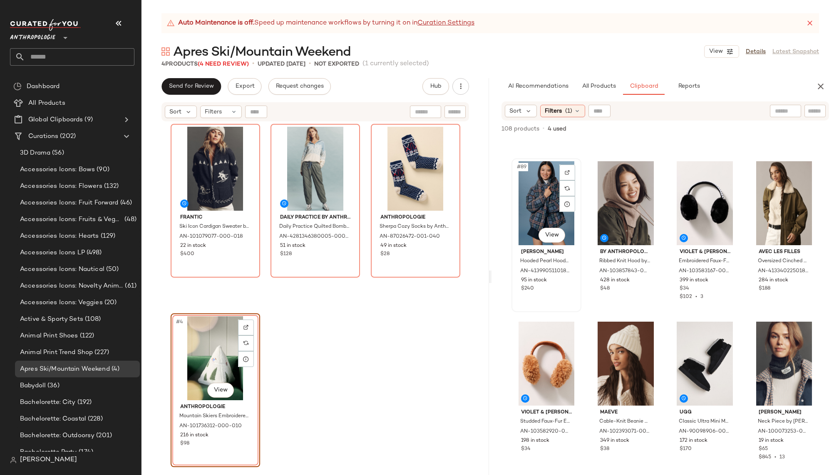
click at [521, 203] on div "#89 View" at bounding box center [546, 203] width 64 height 84
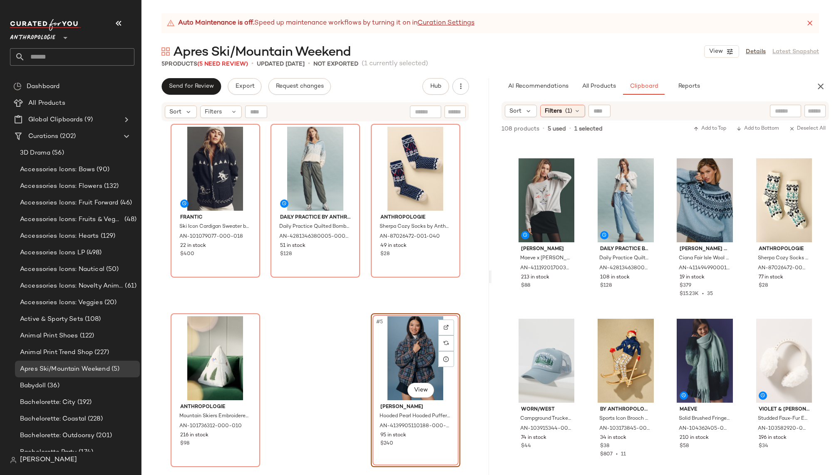
scroll to position [636, 0]
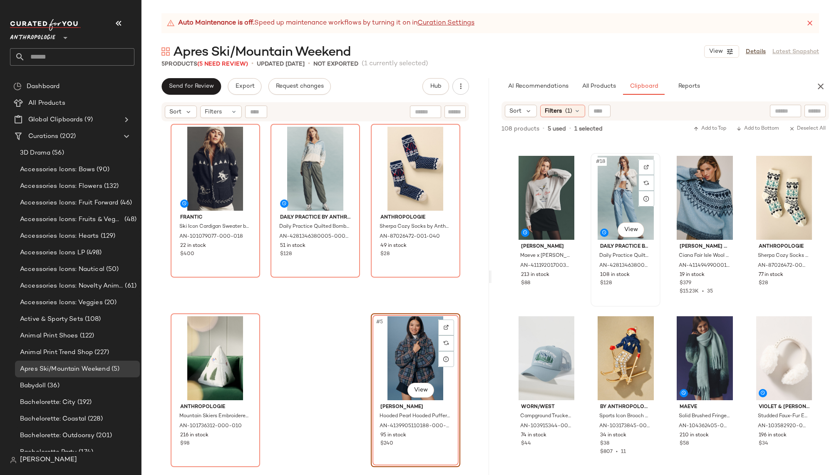
click at [610, 195] on div "#18 View" at bounding box center [625, 198] width 64 height 84
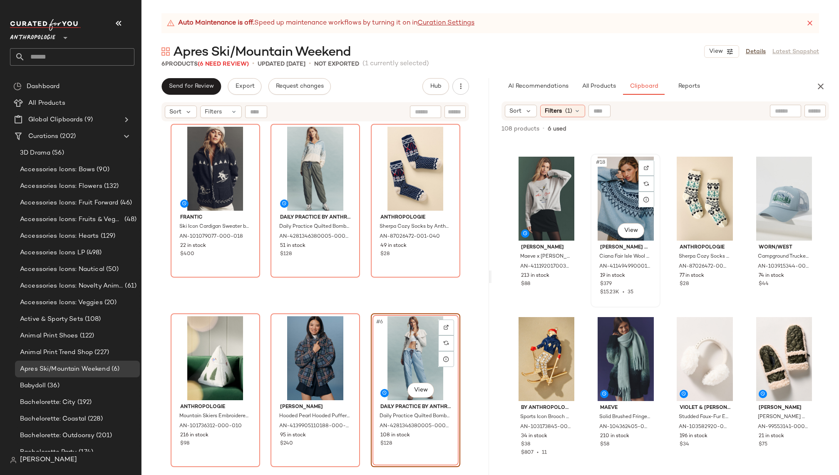
click at [604, 215] on div "#18 View" at bounding box center [625, 199] width 64 height 84
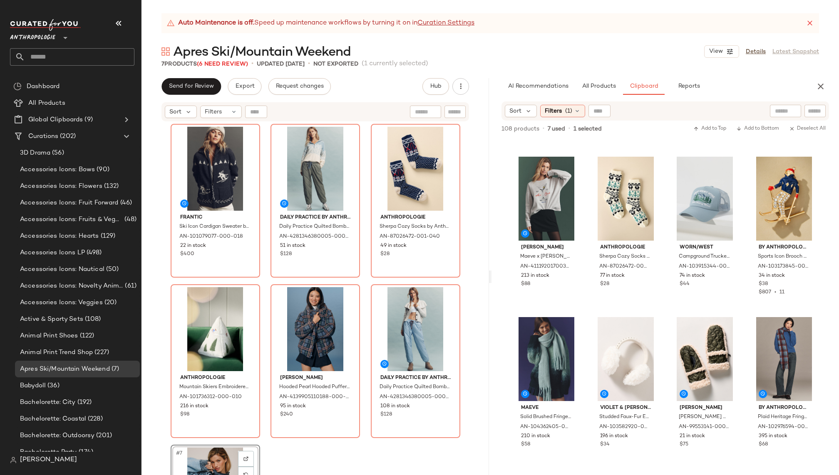
scroll to position [103, 0]
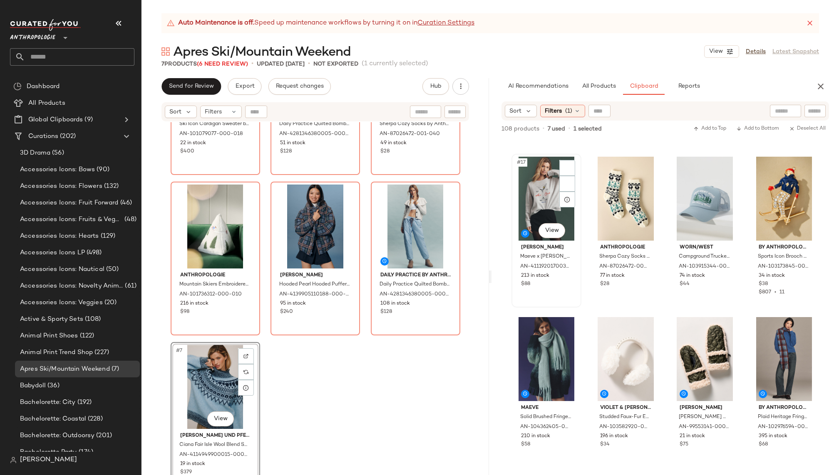
click at [530, 193] on div "#17 View" at bounding box center [546, 199] width 64 height 84
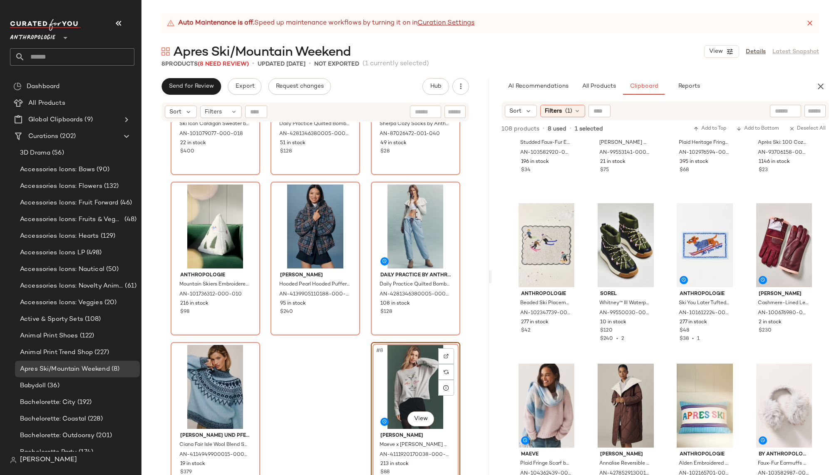
scroll to position [920, 0]
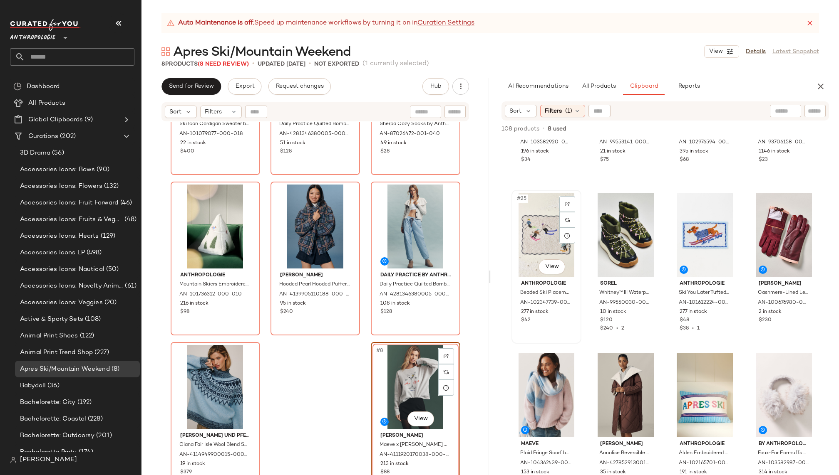
click at [537, 230] on div "#25 View" at bounding box center [546, 235] width 64 height 84
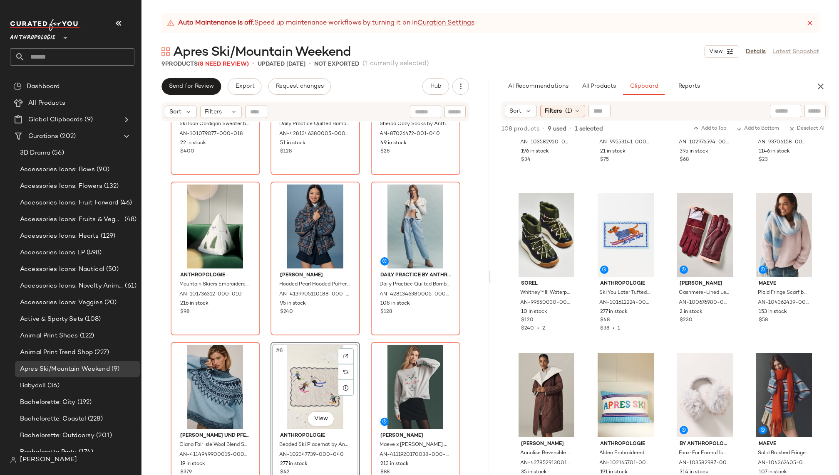
click at [307, 394] on div "#8 View" at bounding box center [315, 387] width 84 height 84
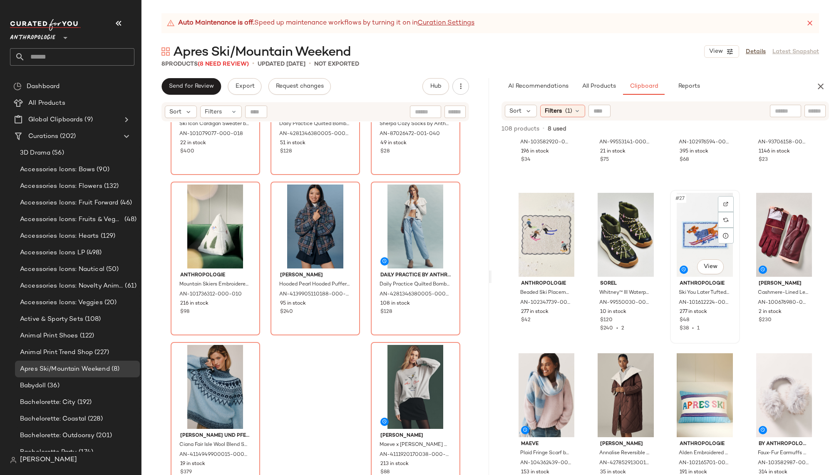
click at [690, 236] on div "#27 View" at bounding box center [705, 235] width 64 height 84
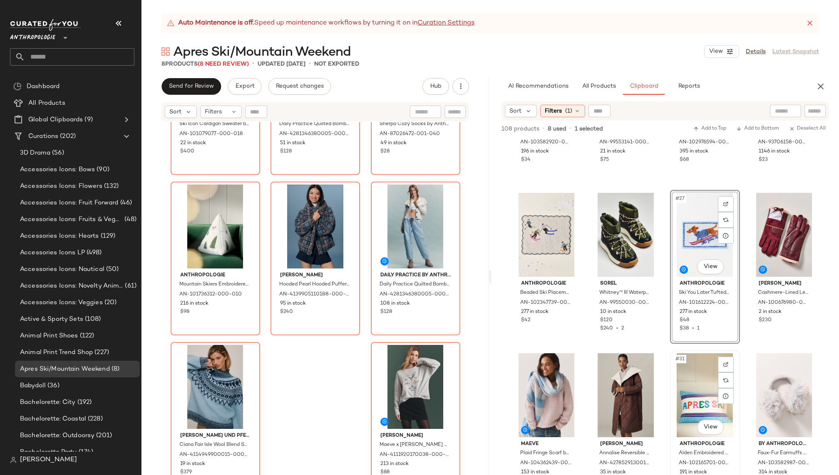
click at [675, 399] on div "#31 View" at bounding box center [705, 396] width 64 height 84
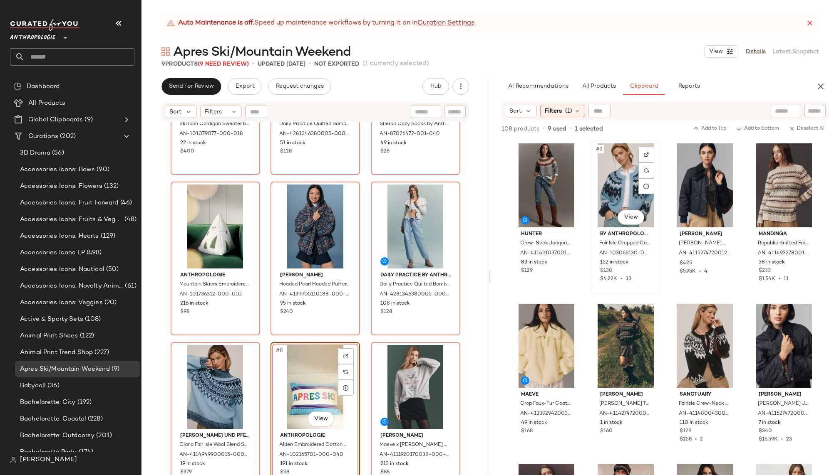
click at [602, 195] on div "#2 View" at bounding box center [625, 185] width 64 height 84
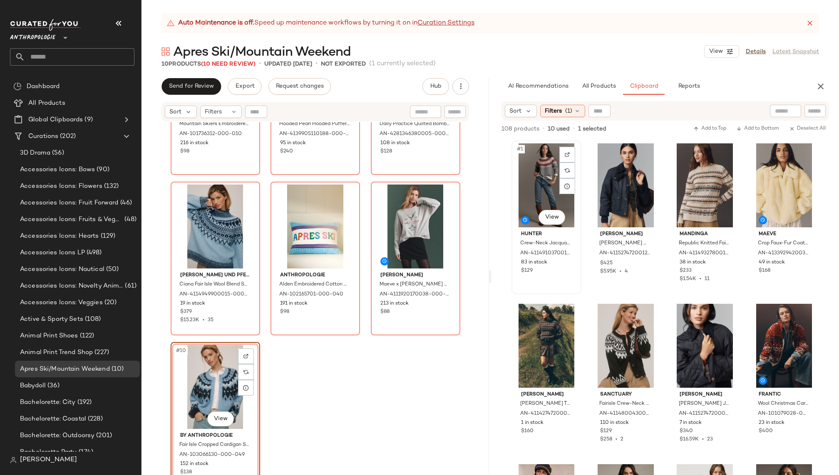
click at [538, 183] on div "#1 View" at bounding box center [546, 185] width 64 height 84
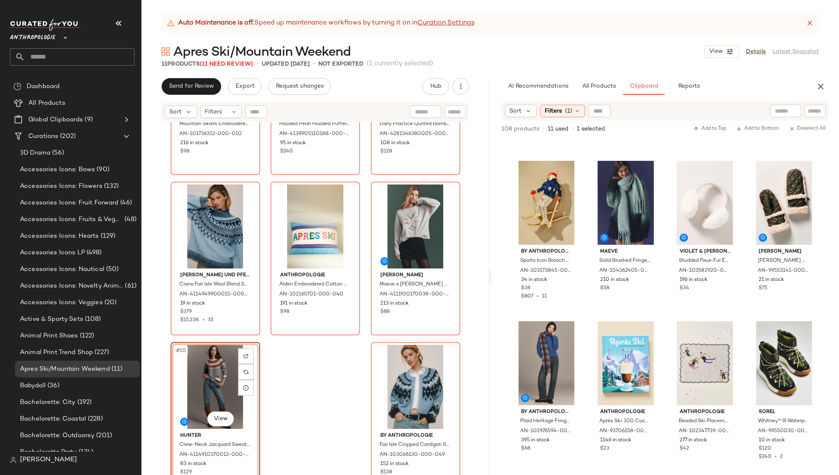
scroll to position [608, 0]
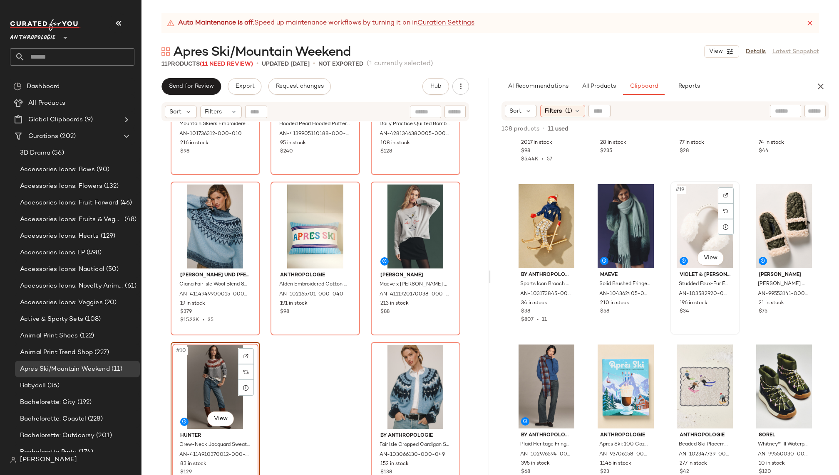
click at [699, 230] on div "#19 View" at bounding box center [705, 226] width 64 height 84
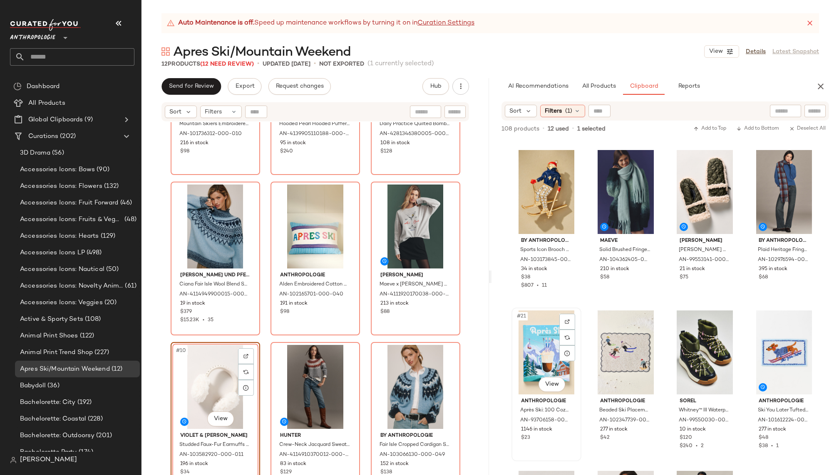
scroll to position [659, 0]
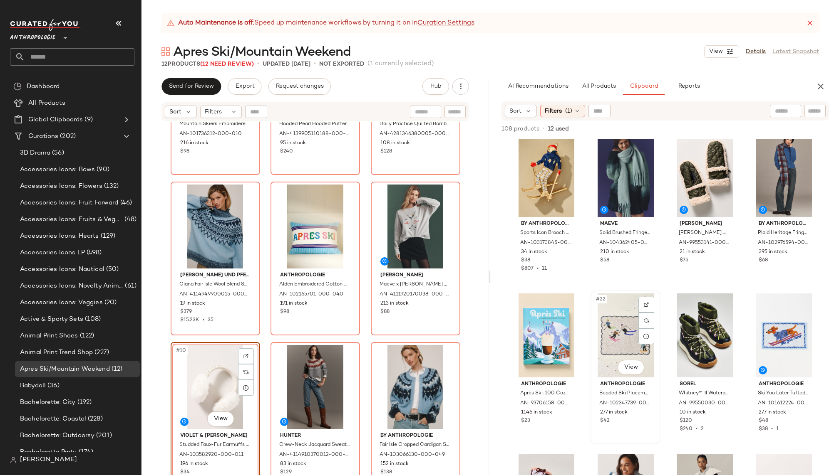
click at [610, 335] on div "#22 View" at bounding box center [625, 336] width 64 height 84
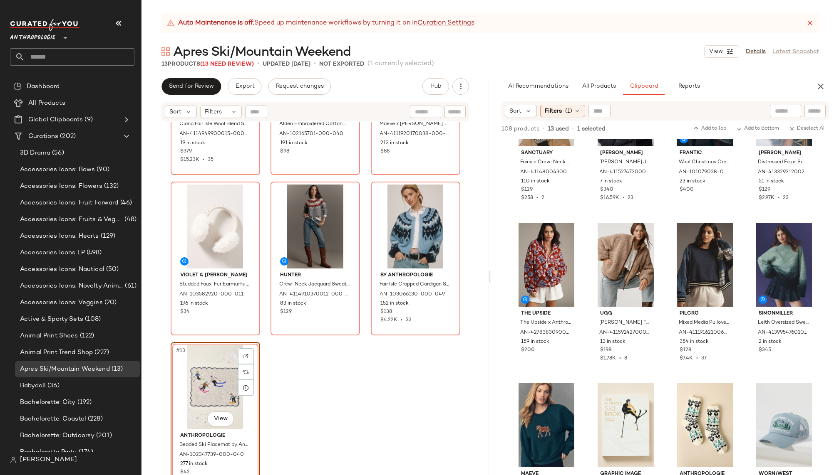
scroll to position [254, 0]
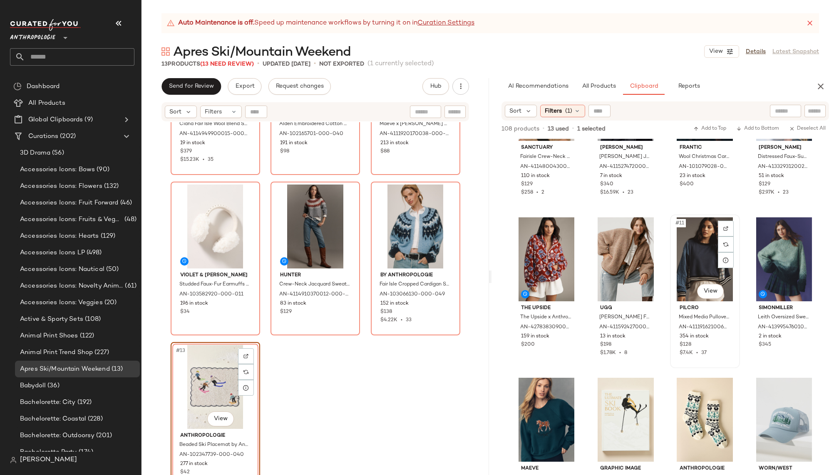
click at [682, 265] on div "#11 View" at bounding box center [705, 260] width 64 height 84
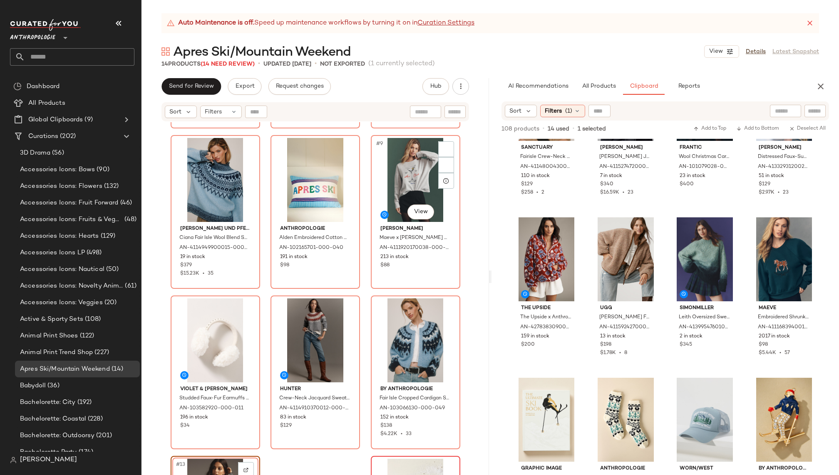
scroll to position [430, 0]
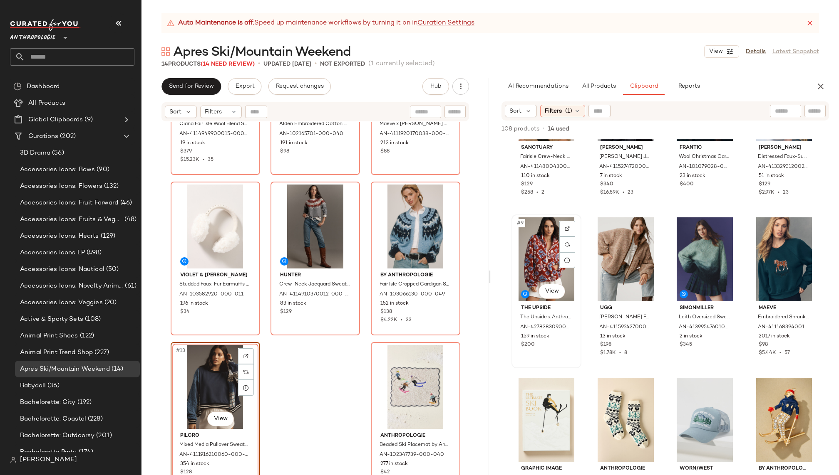
click at [533, 267] on div "#9 View" at bounding box center [546, 260] width 64 height 84
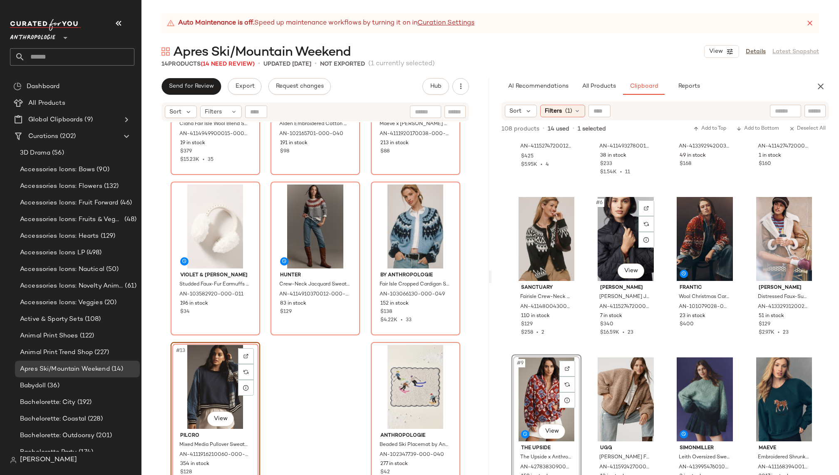
scroll to position [99, 0]
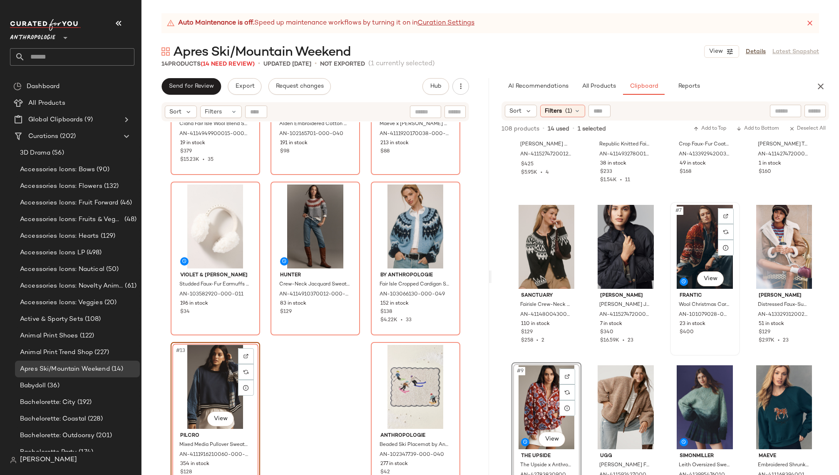
click at [681, 256] on div "#7 View" at bounding box center [705, 247] width 64 height 84
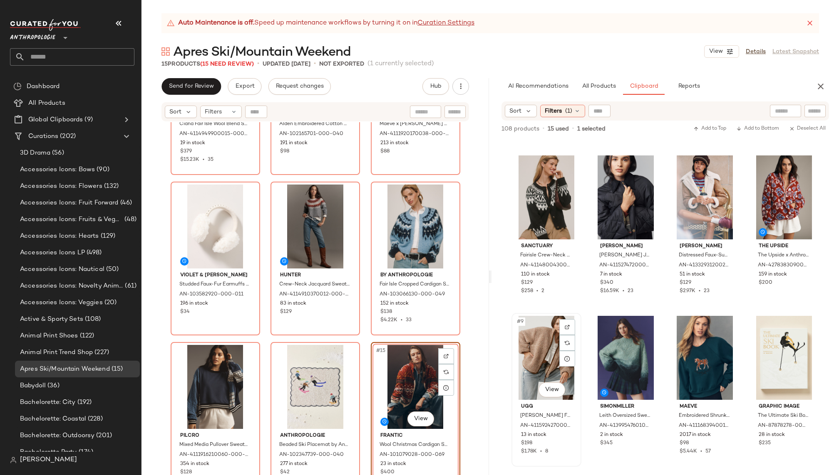
scroll to position [156, 0]
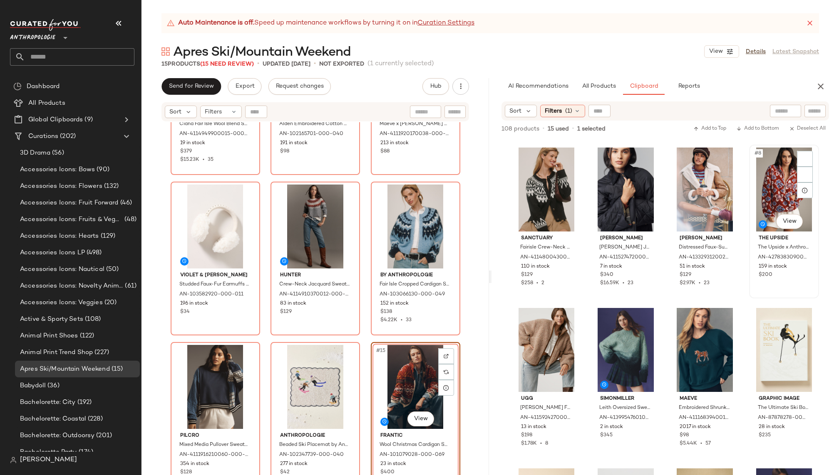
click at [754, 199] on div "#8 View" at bounding box center [784, 190] width 64 height 84
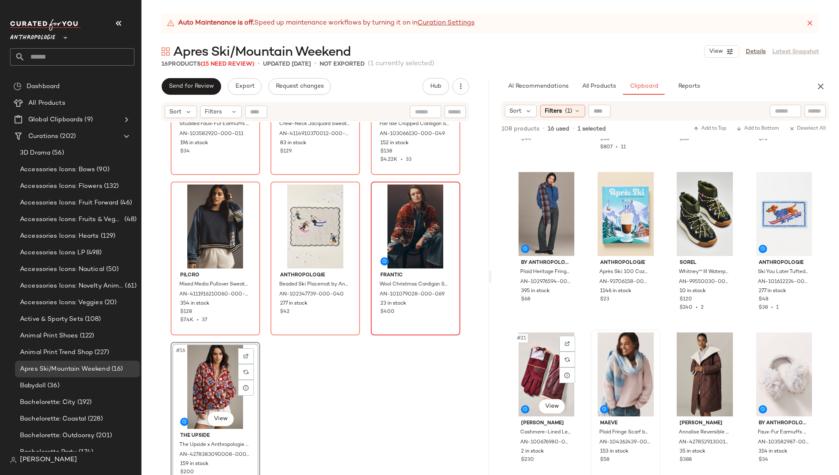
scroll to position [618, 0]
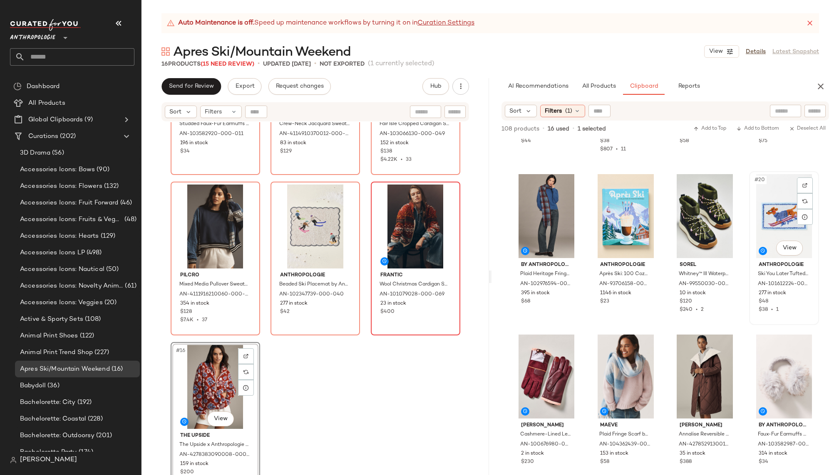
click at [760, 232] on div "#20 View" at bounding box center [784, 216] width 64 height 84
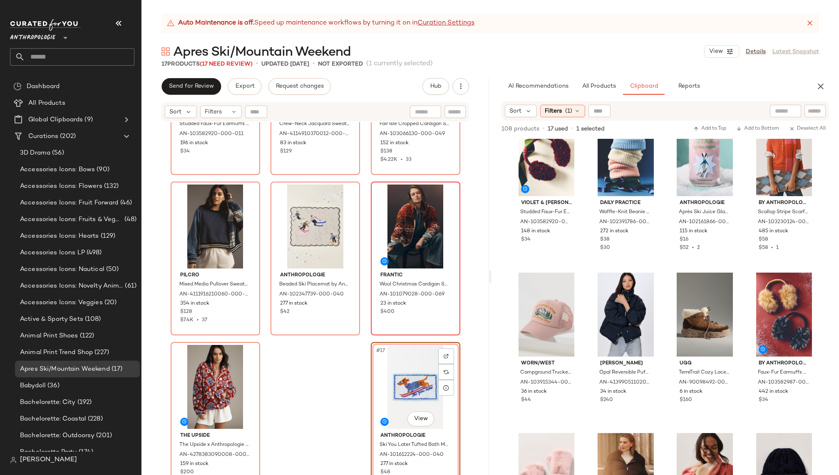
scroll to position [1648, 0]
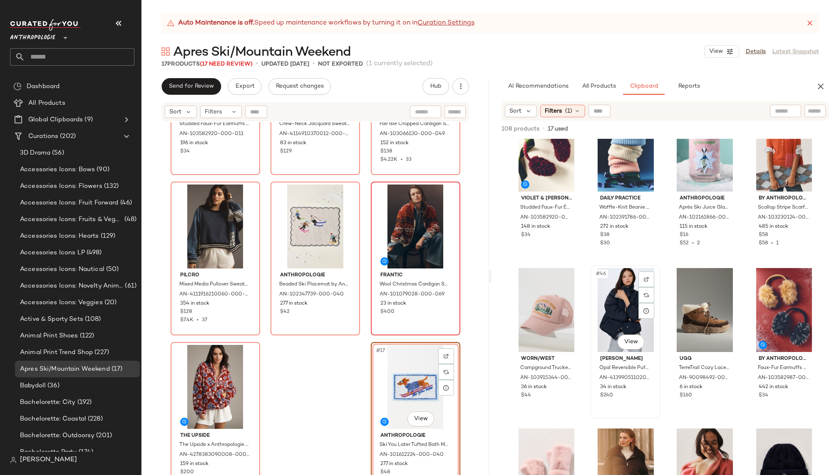
click at [615, 314] on div "#46 View" at bounding box center [625, 310] width 64 height 84
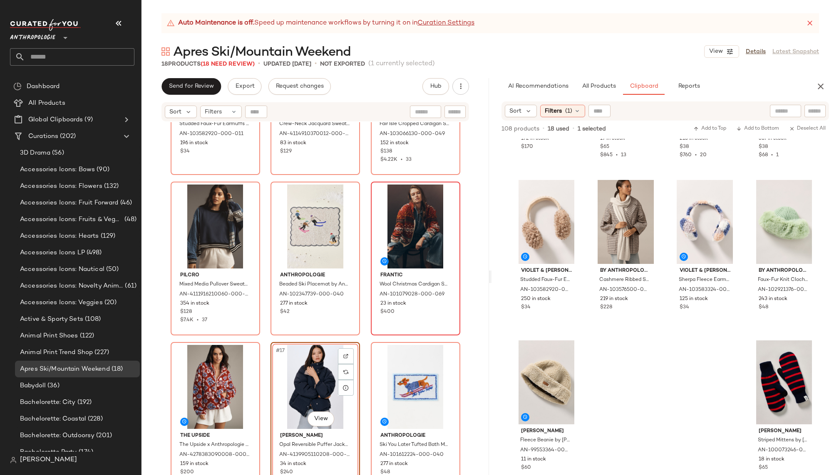
scroll to position [3358, 0]
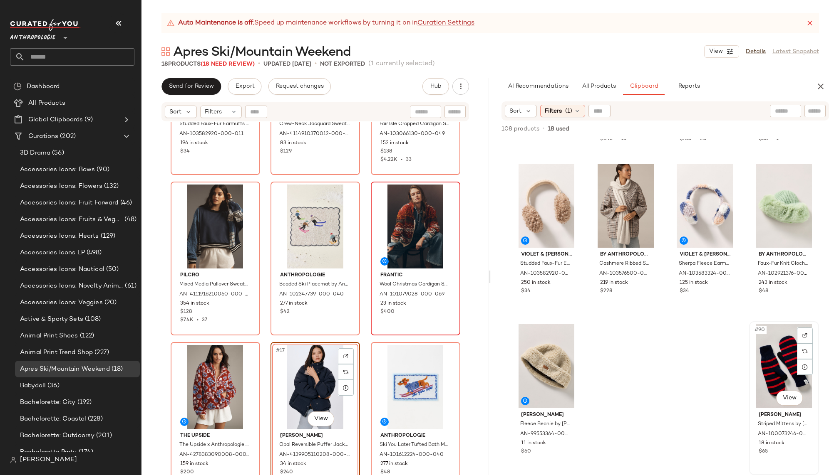
click at [763, 376] on div "#90 View" at bounding box center [784, 366] width 64 height 84
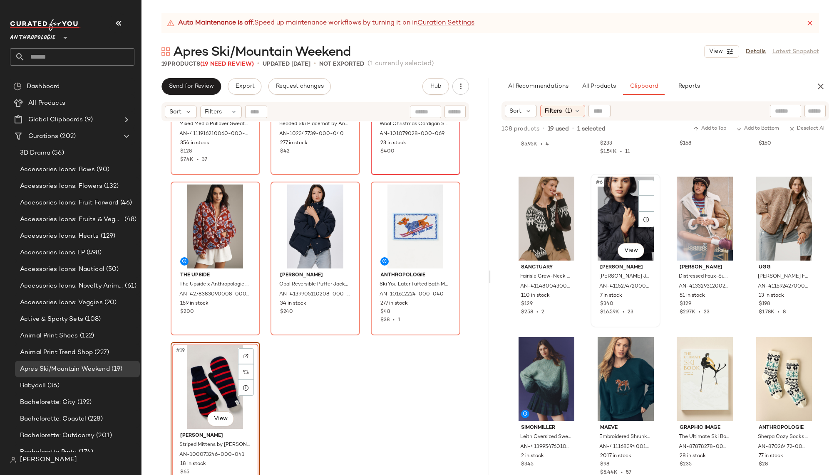
scroll to position [0, 0]
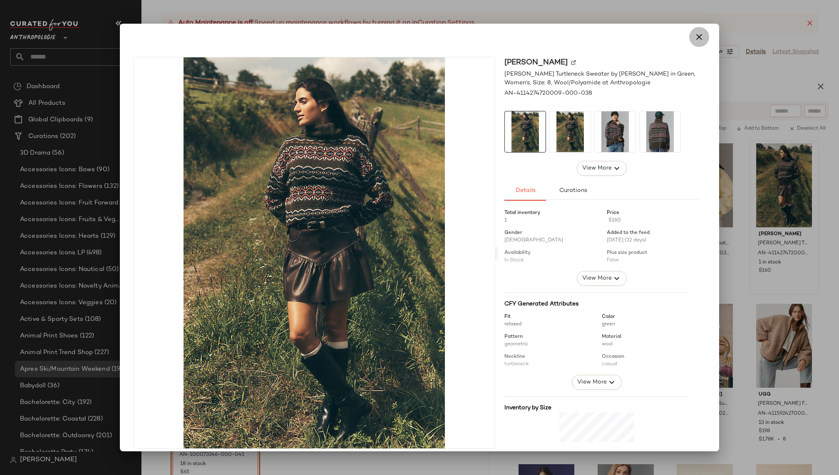
click at [697, 35] on icon "button" at bounding box center [699, 37] width 10 height 10
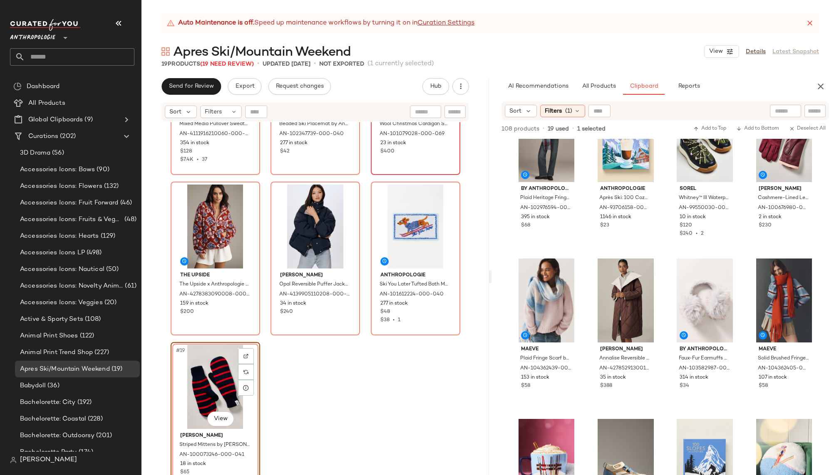
scroll to position [696, 0]
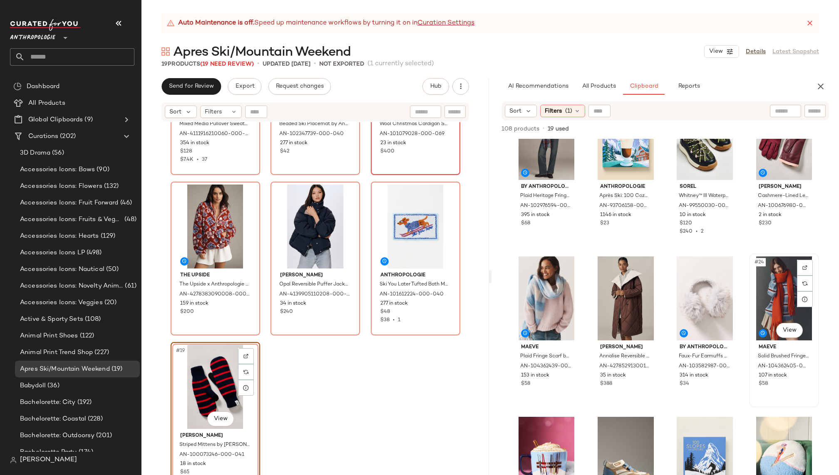
click at [753, 297] on div "#24 View" at bounding box center [784, 299] width 64 height 84
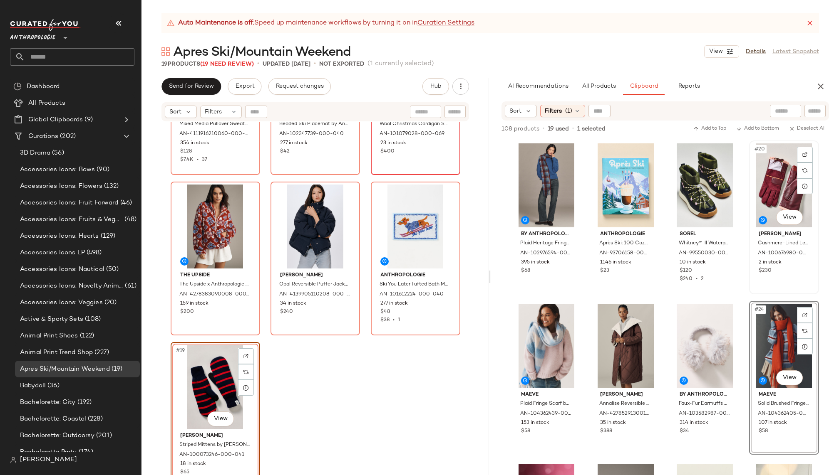
scroll to position [628, 0]
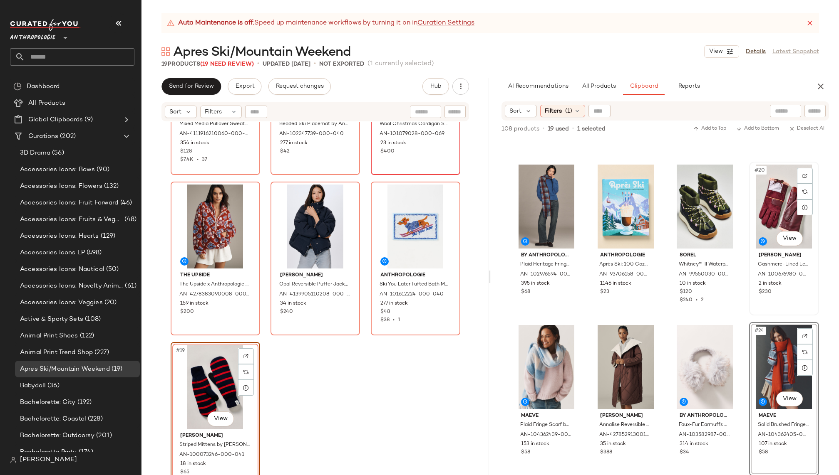
click at [764, 210] on div "#20 View" at bounding box center [784, 207] width 64 height 84
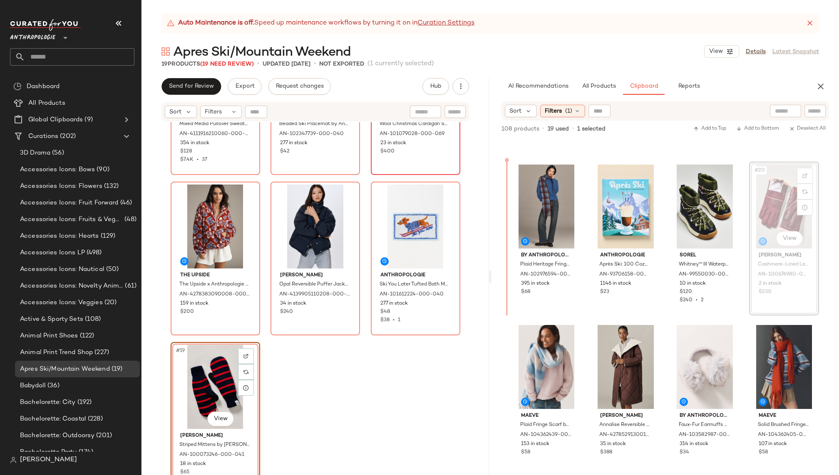
scroll to position [627, 0]
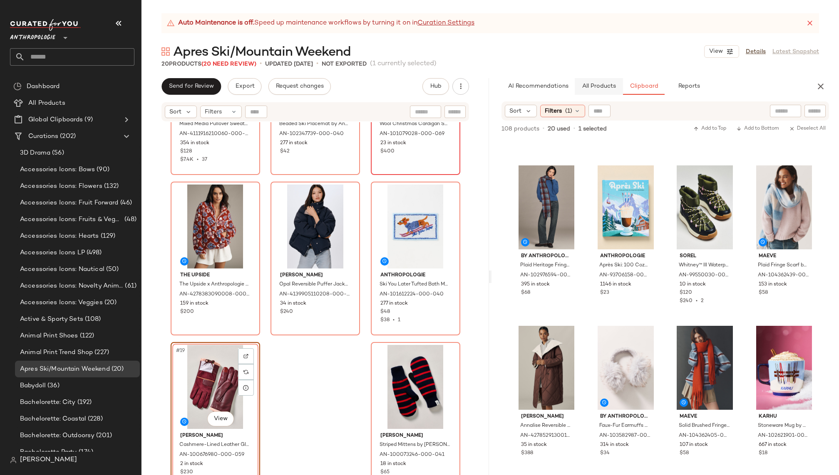
click at [604, 92] on button "All Products" at bounding box center [598, 86] width 48 height 17
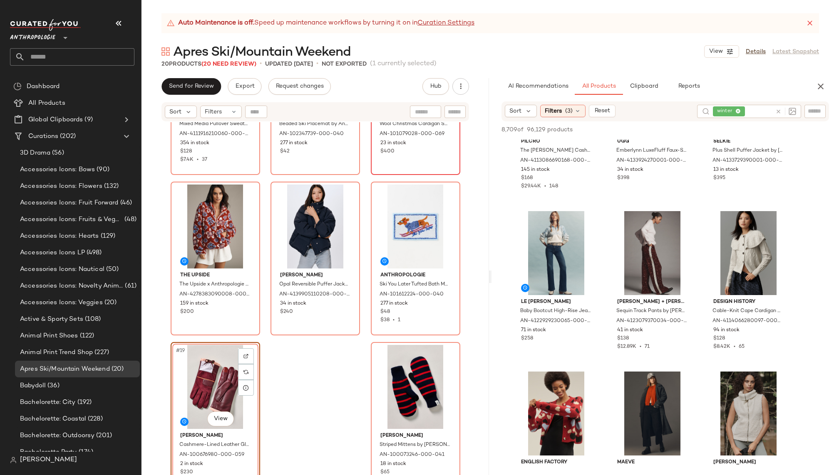
scroll to position [8449, 0]
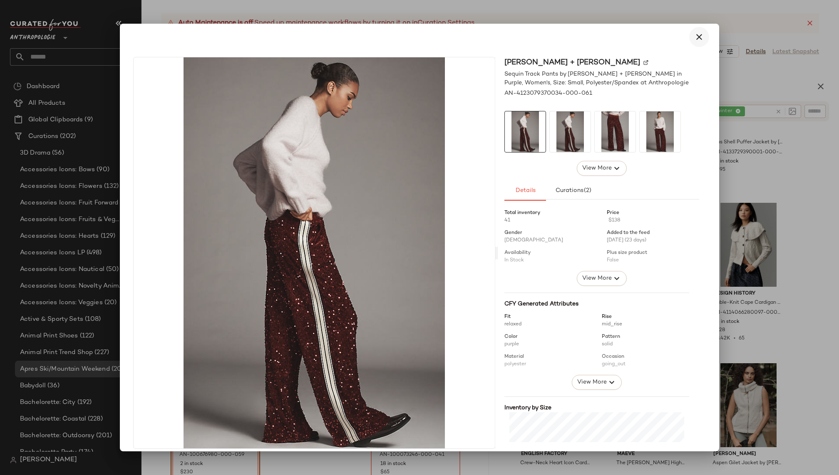
click at [694, 39] on icon "button" at bounding box center [699, 37] width 10 height 10
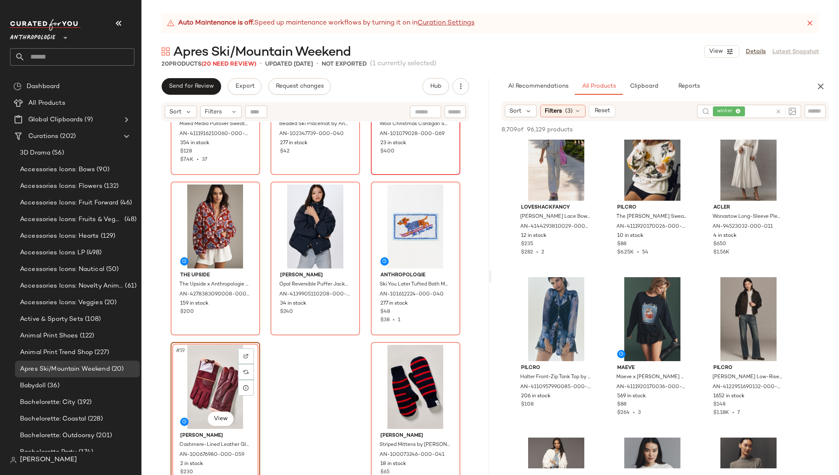
scroll to position [8864, 0]
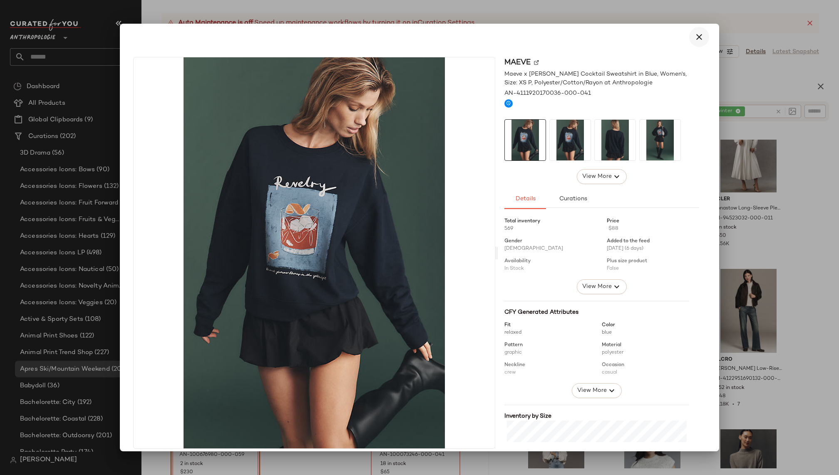
click at [689, 41] on button "button" at bounding box center [699, 37] width 20 height 20
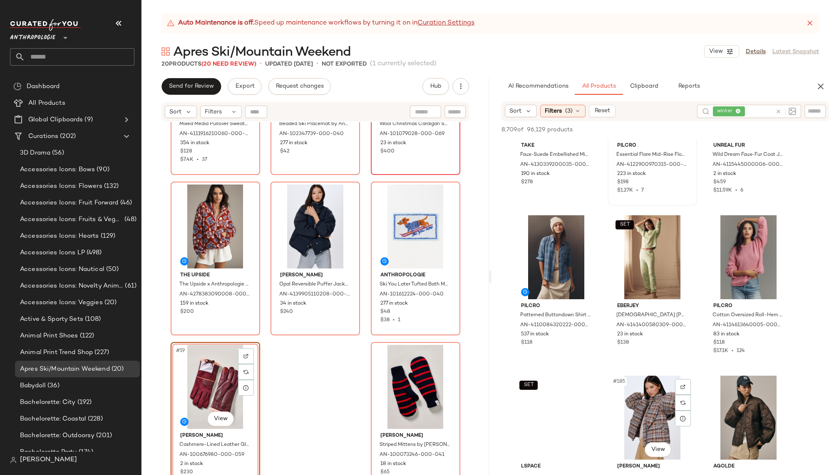
scroll to position [9648, 0]
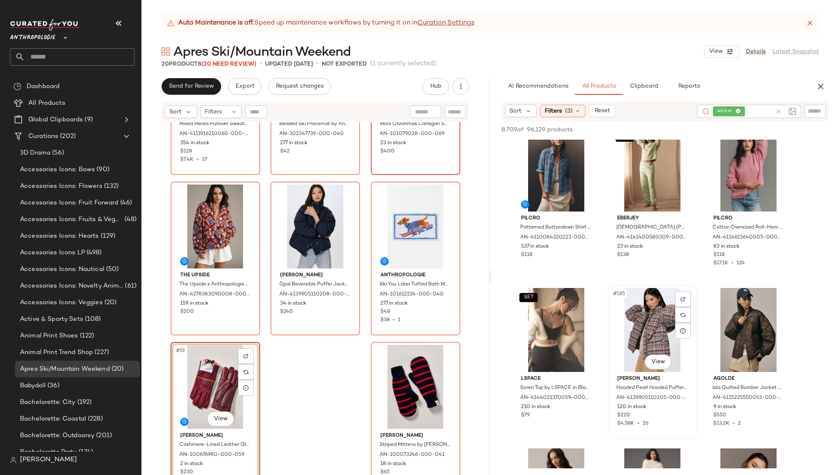
click at [631, 348] on div "#185 View" at bounding box center [652, 330] width 84 height 84
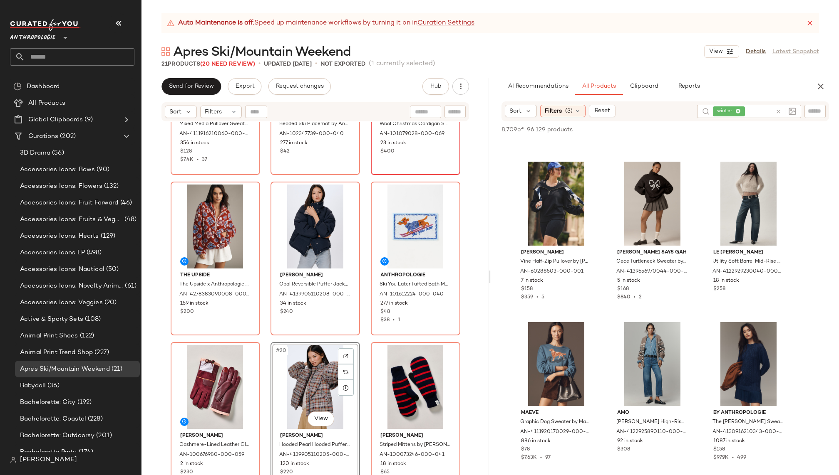
scroll to position [12666, 0]
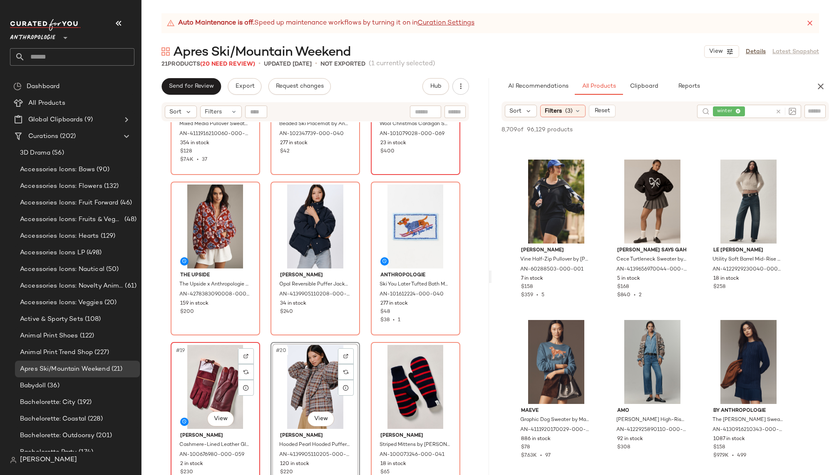
click at [180, 385] on div "#19 View" at bounding box center [215, 387] width 84 height 84
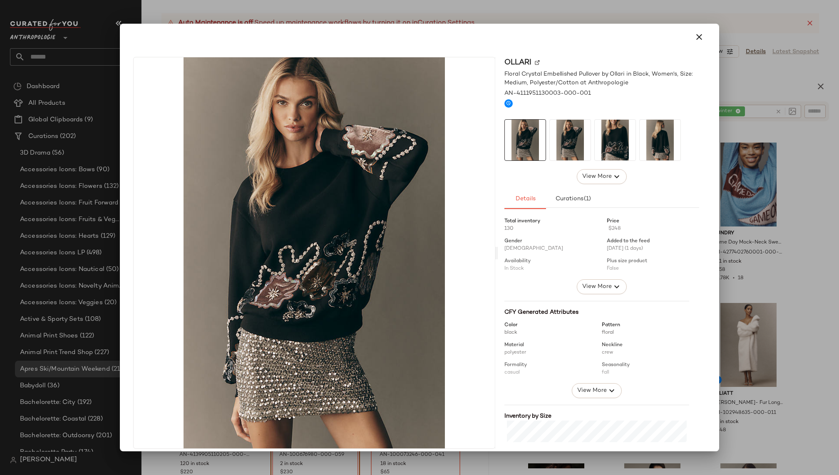
click at [606, 135] on img at bounding box center [614, 140] width 41 height 41
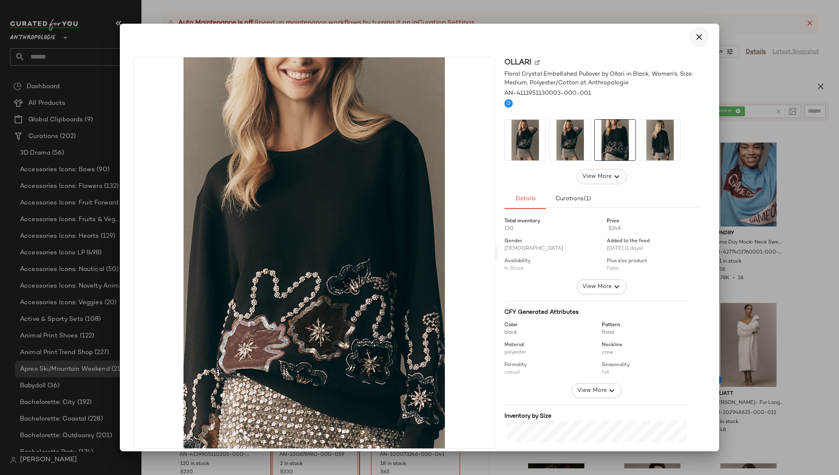
click at [695, 40] on icon "button" at bounding box center [699, 37] width 10 height 10
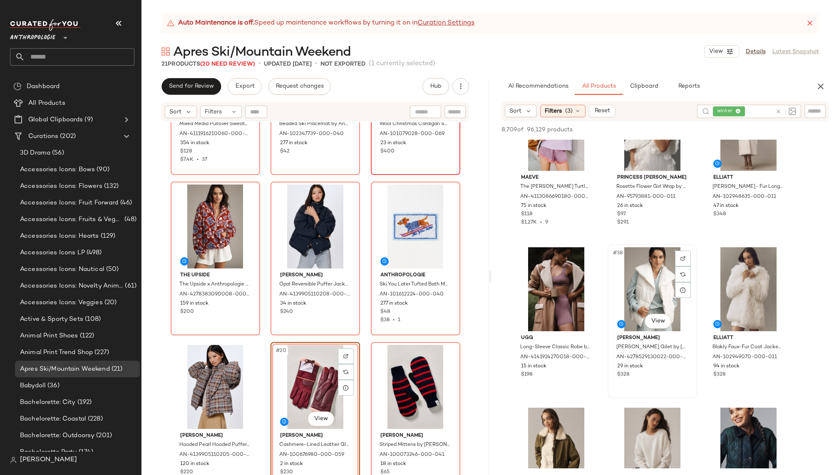
scroll to position [317, 0]
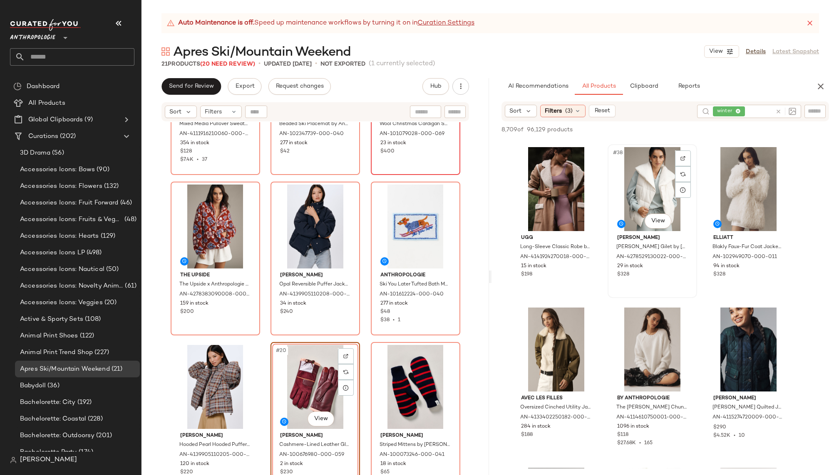
click at [632, 192] on div "#38 View" at bounding box center [652, 189] width 84 height 84
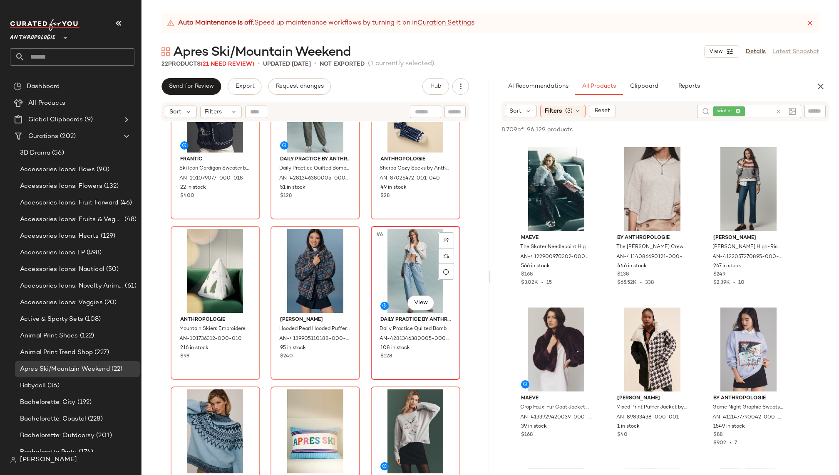
scroll to position [53, 0]
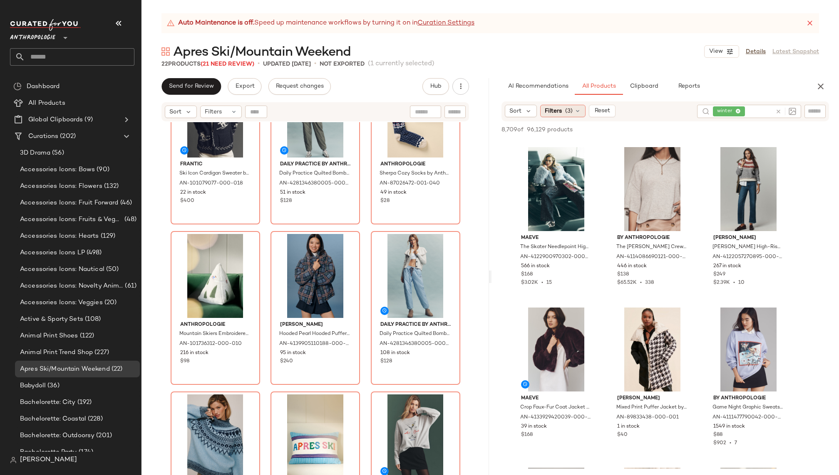
click at [560, 115] on span "Filters" at bounding box center [552, 111] width 17 height 9
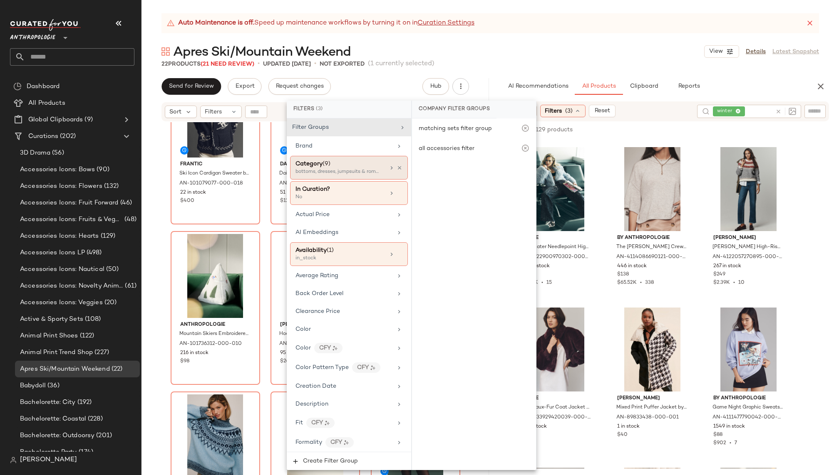
click at [342, 165] on div "Category (9)" at bounding box center [339, 164] width 89 height 9
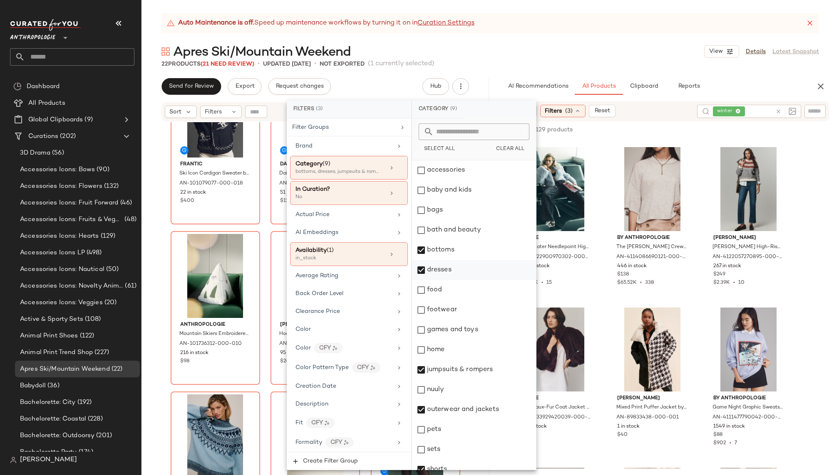
click at [423, 272] on div "dresses" at bounding box center [474, 270] width 124 height 20
click at [422, 367] on div "jumpsuits & rompers" at bounding box center [474, 370] width 124 height 20
click at [423, 408] on div "outerwear and jackets" at bounding box center [474, 410] width 124 height 20
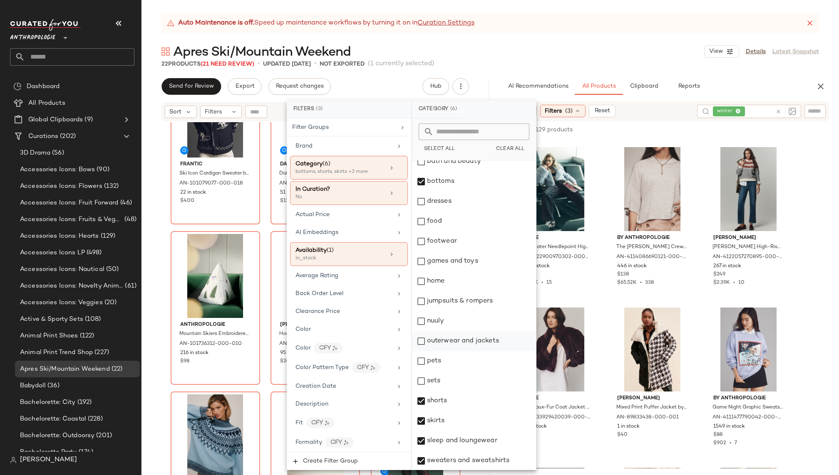
scroll to position [126, 0]
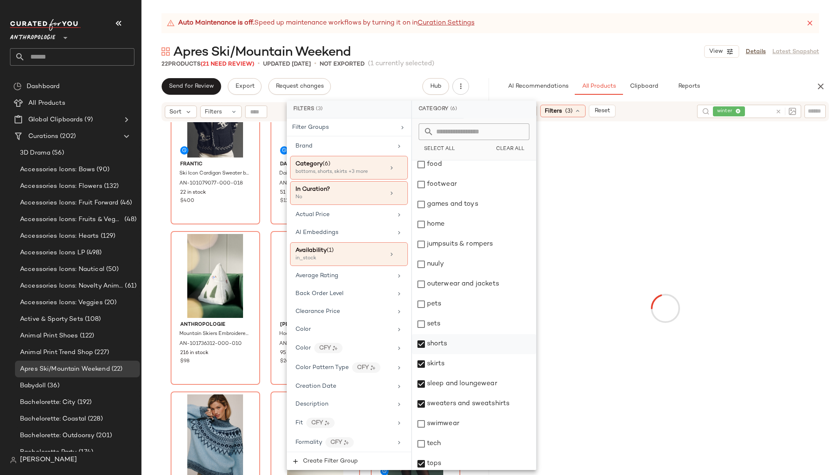
click at [421, 342] on div "shorts" at bounding box center [474, 344] width 124 height 20
click at [422, 360] on div "skirts" at bounding box center [474, 364] width 124 height 20
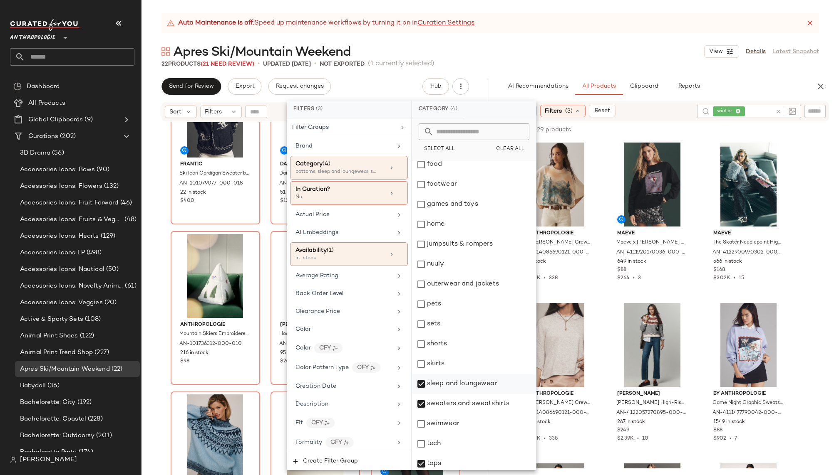
click at [420, 384] on div "sleep and loungewear" at bounding box center [474, 384] width 124 height 20
click at [419, 406] on div "sweaters and sweatshirts" at bounding box center [474, 404] width 124 height 20
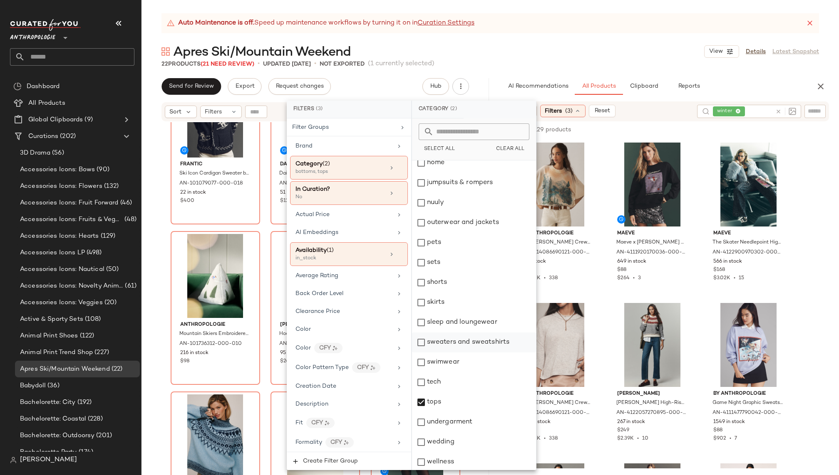
scroll to position [189, 0]
click at [420, 401] on div "tops" at bounding box center [474, 401] width 124 height 20
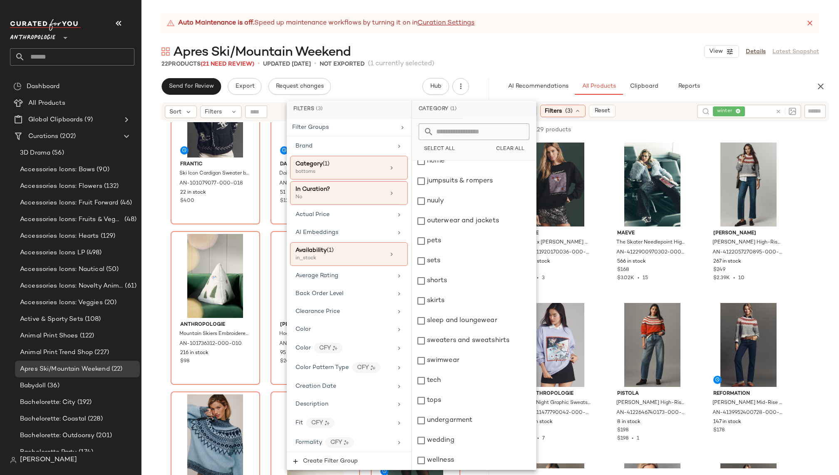
click at [661, 57] on div "Apres Ski/Mountain Weekend View Details Latest Snapshot" at bounding box center [489, 51] width 697 height 17
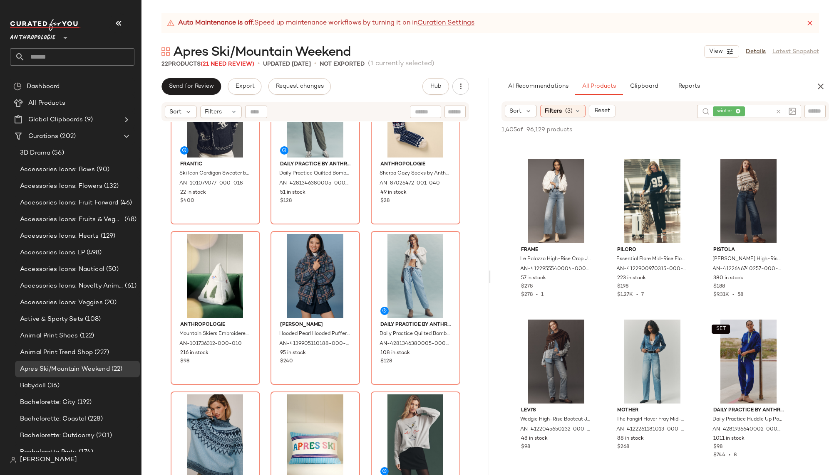
scroll to position [961, 0]
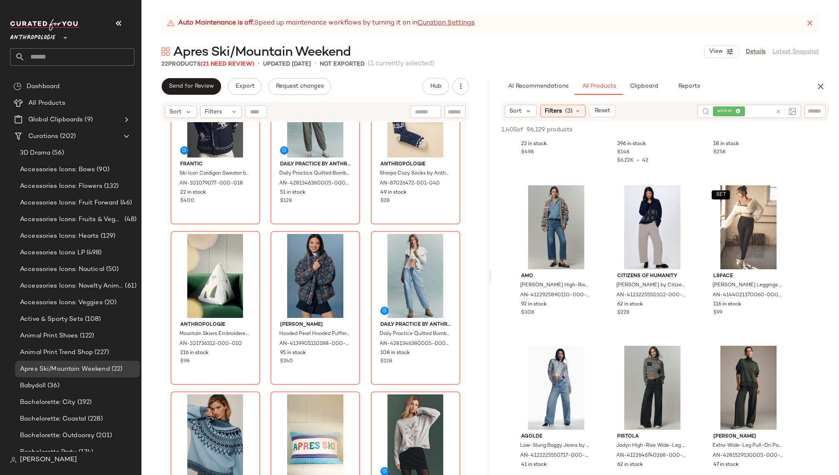
scroll to position [1574, 0]
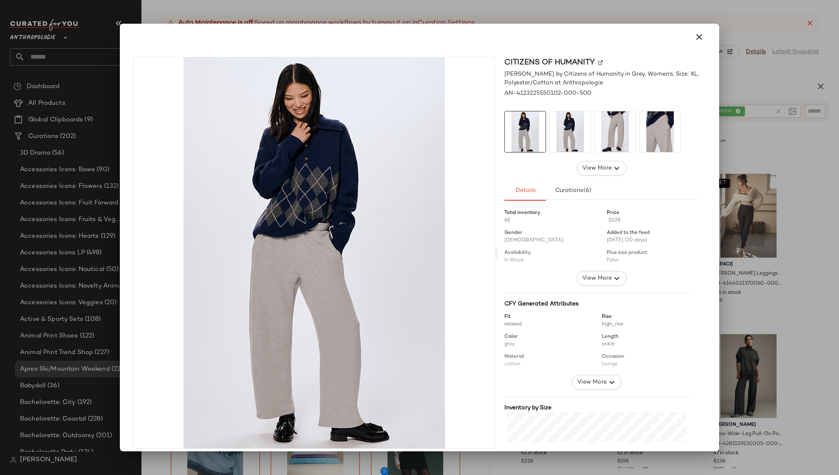
click at [594, 136] on img at bounding box center [614, 131] width 41 height 41
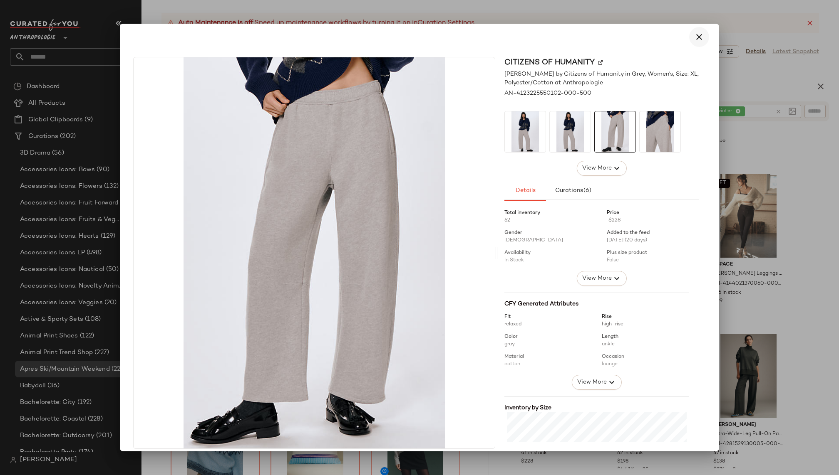
click at [696, 35] on icon "button" at bounding box center [699, 37] width 10 height 10
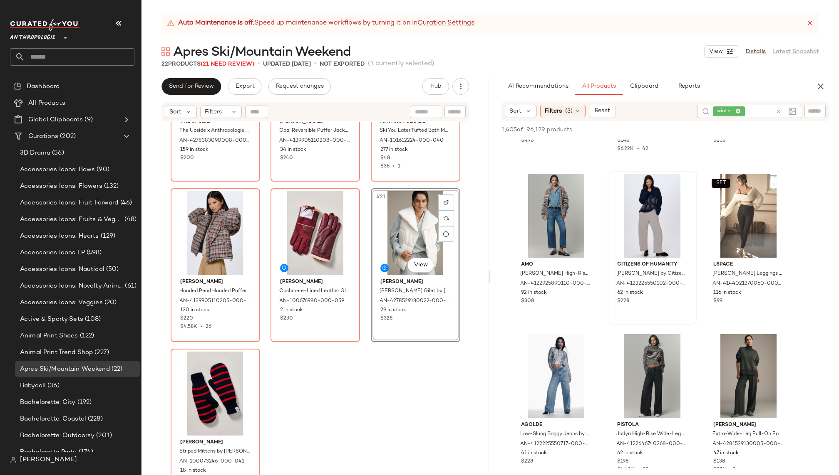
scroll to position [912, 0]
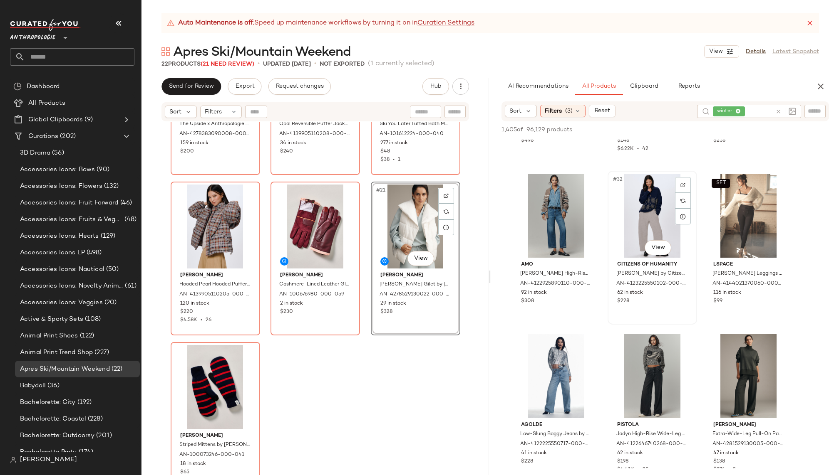
click at [627, 219] on div "#32 View" at bounding box center [652, 216] width 84 height 84
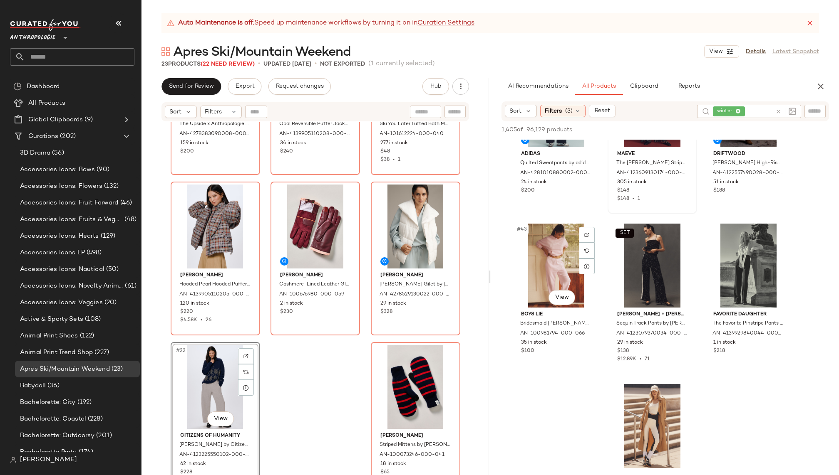
scroll to position [2174, 0]
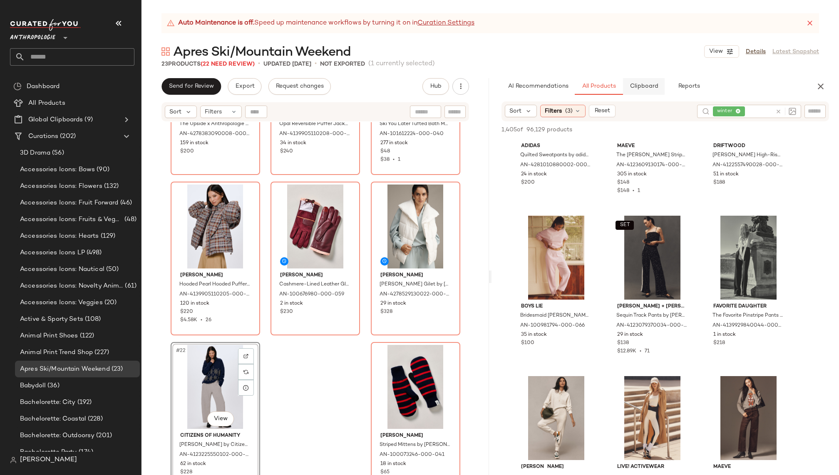
click at [653, 84] on span "Clipboard" at bounding box center [643, 86] width 29 height 7
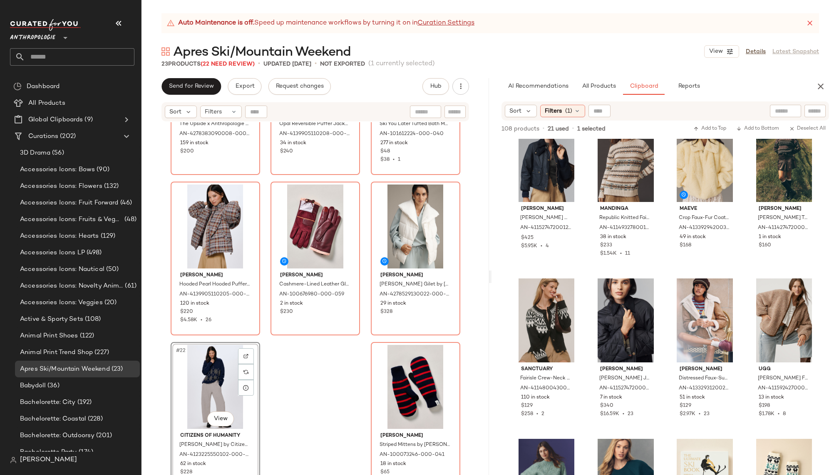
scroll to position [0, 0]
